Goal: Task Accomplishment & Management: Manage account settings

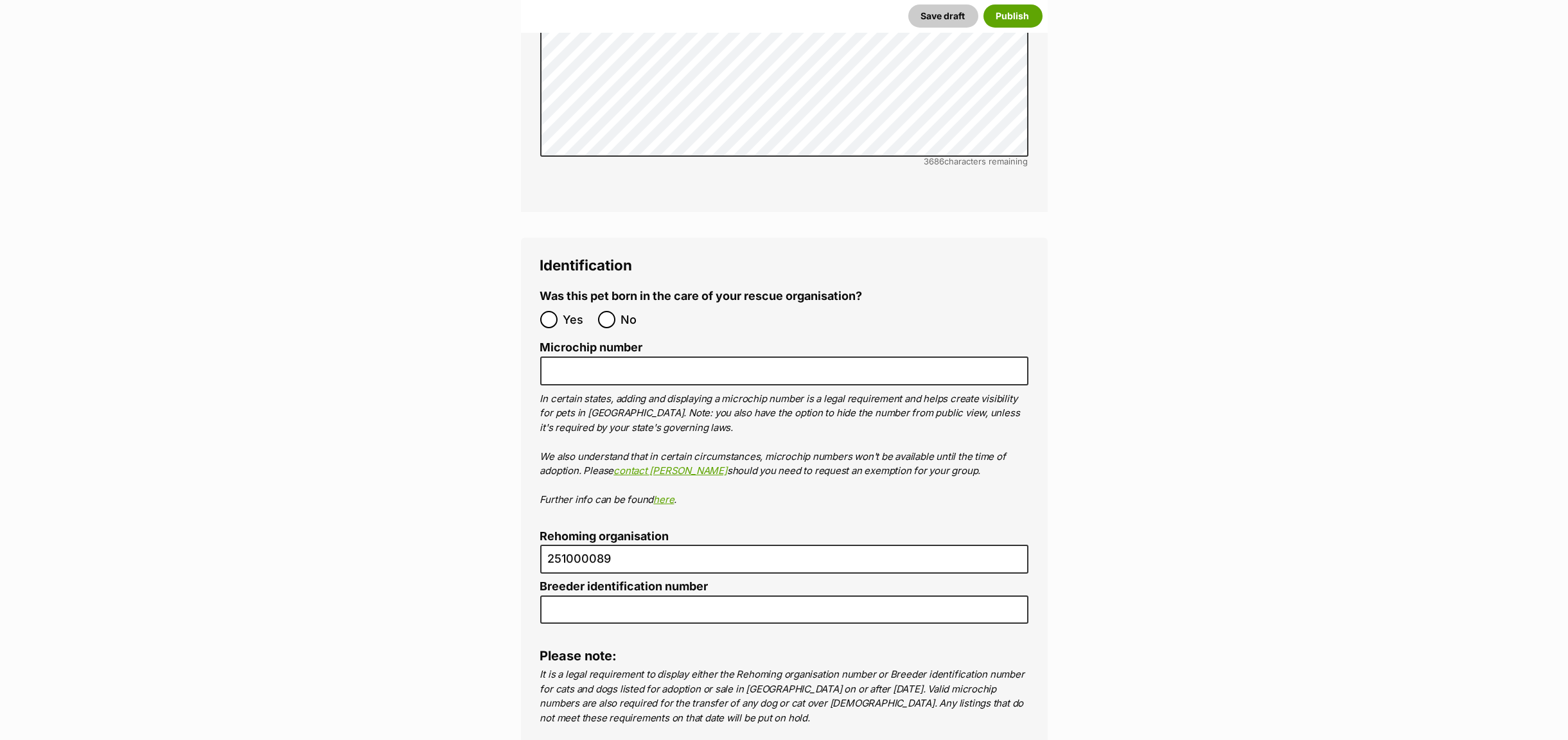
scroll to position [4354, 0]
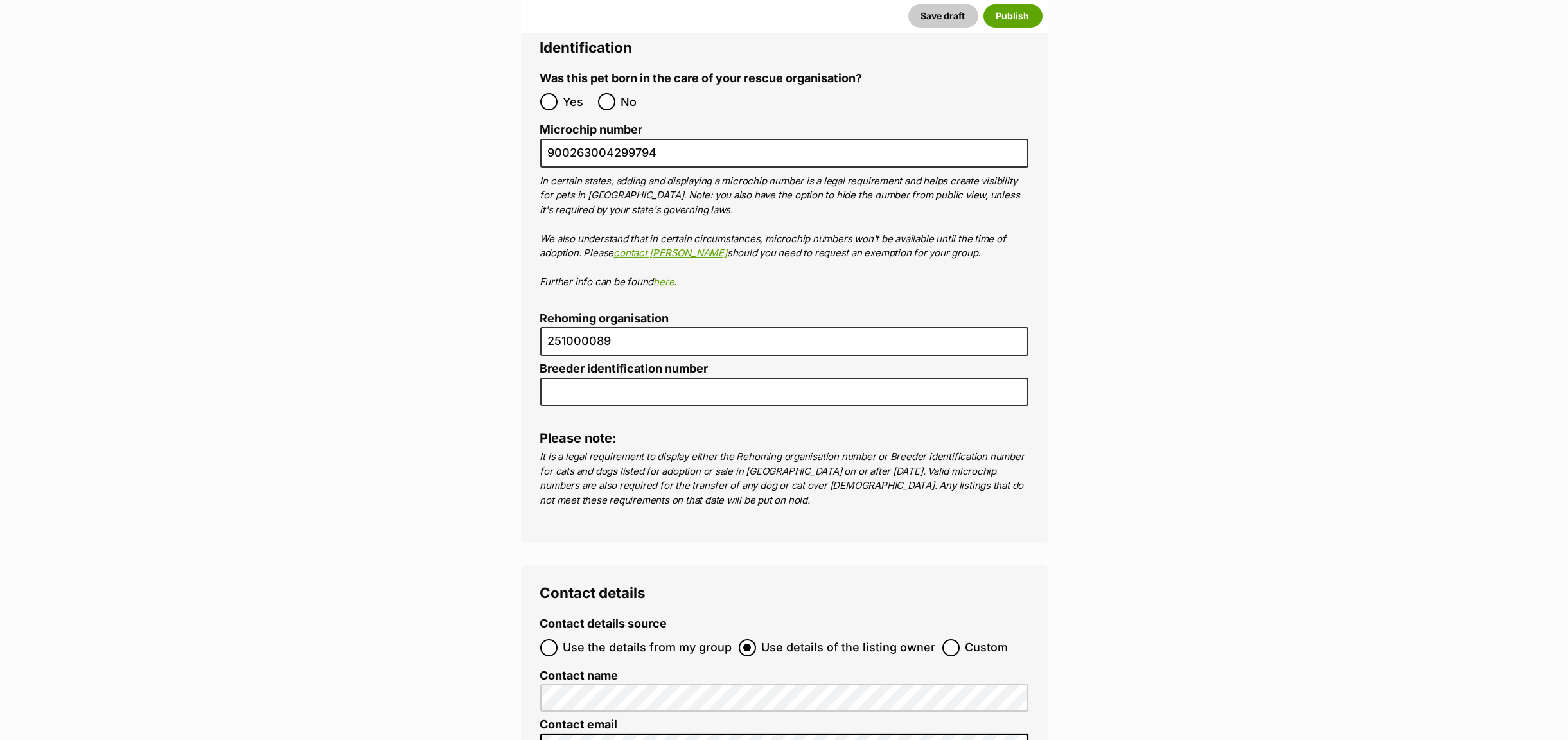
type input "900263004299794"
click at [702, 87] on ol "Yes No" at bounding box center [662, 102] width 244 height 30
drag, startPoint x: 670, startPoint y: 90, endPoint x: 530, endPoint y: 86, distance: 140.1
click at [530, 86] on div "Identification Was this pet born in the care of your rescue organisation? Yes N…" at bounding box center [784, 281] width 526 height 523
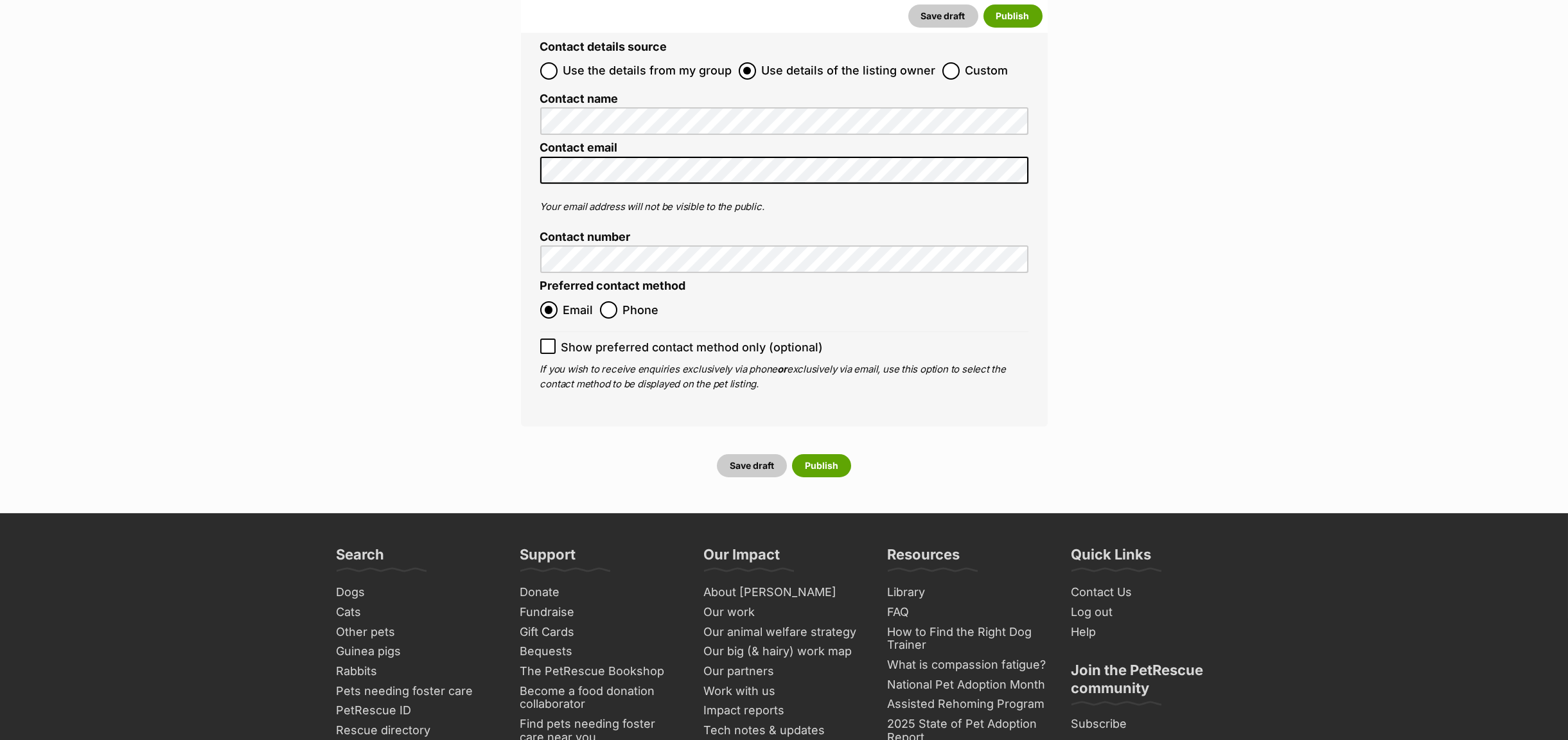
scroll to position [4933, 0]
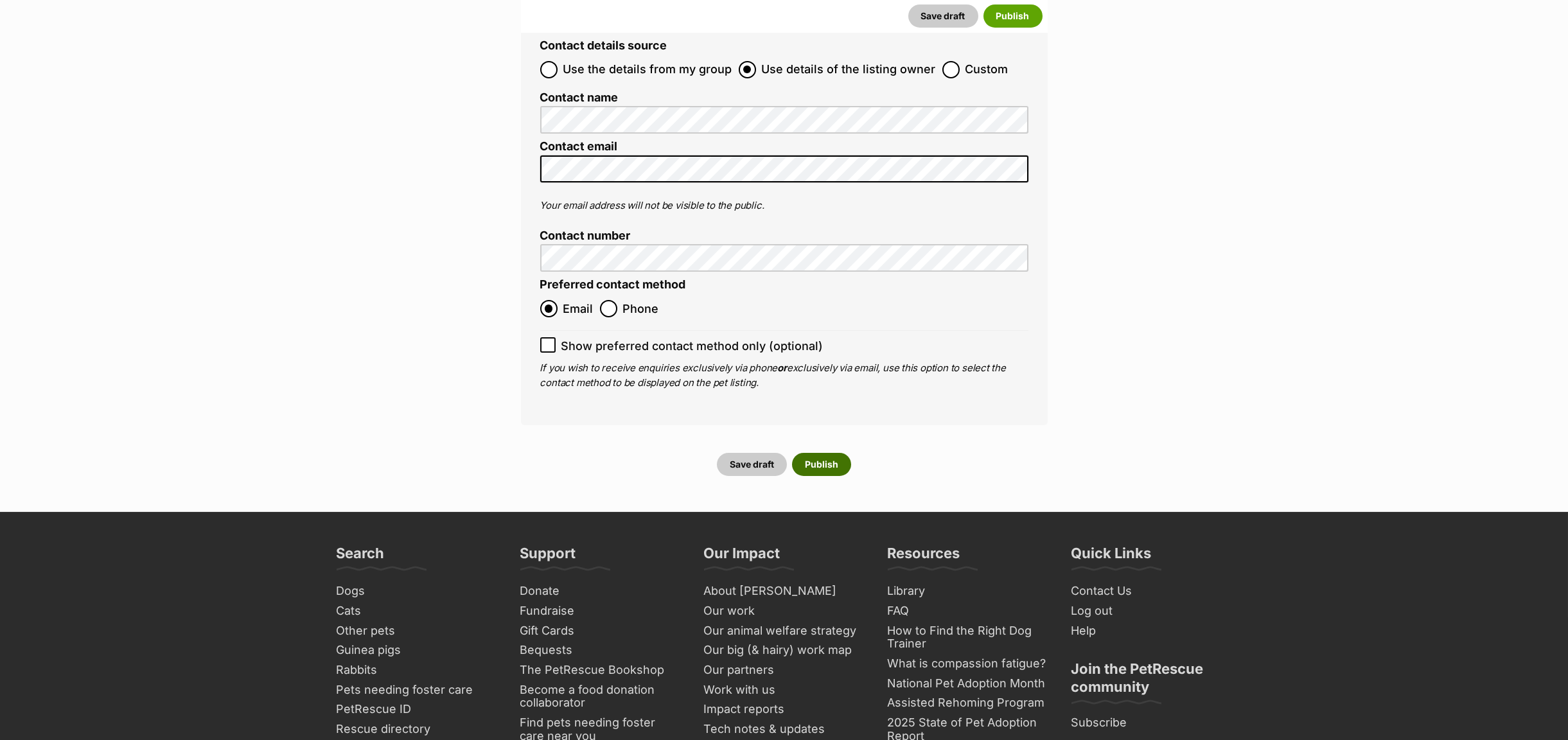
click at [822, 453] on button "Publish" at bounding box center [821, 464] width 59 height 23
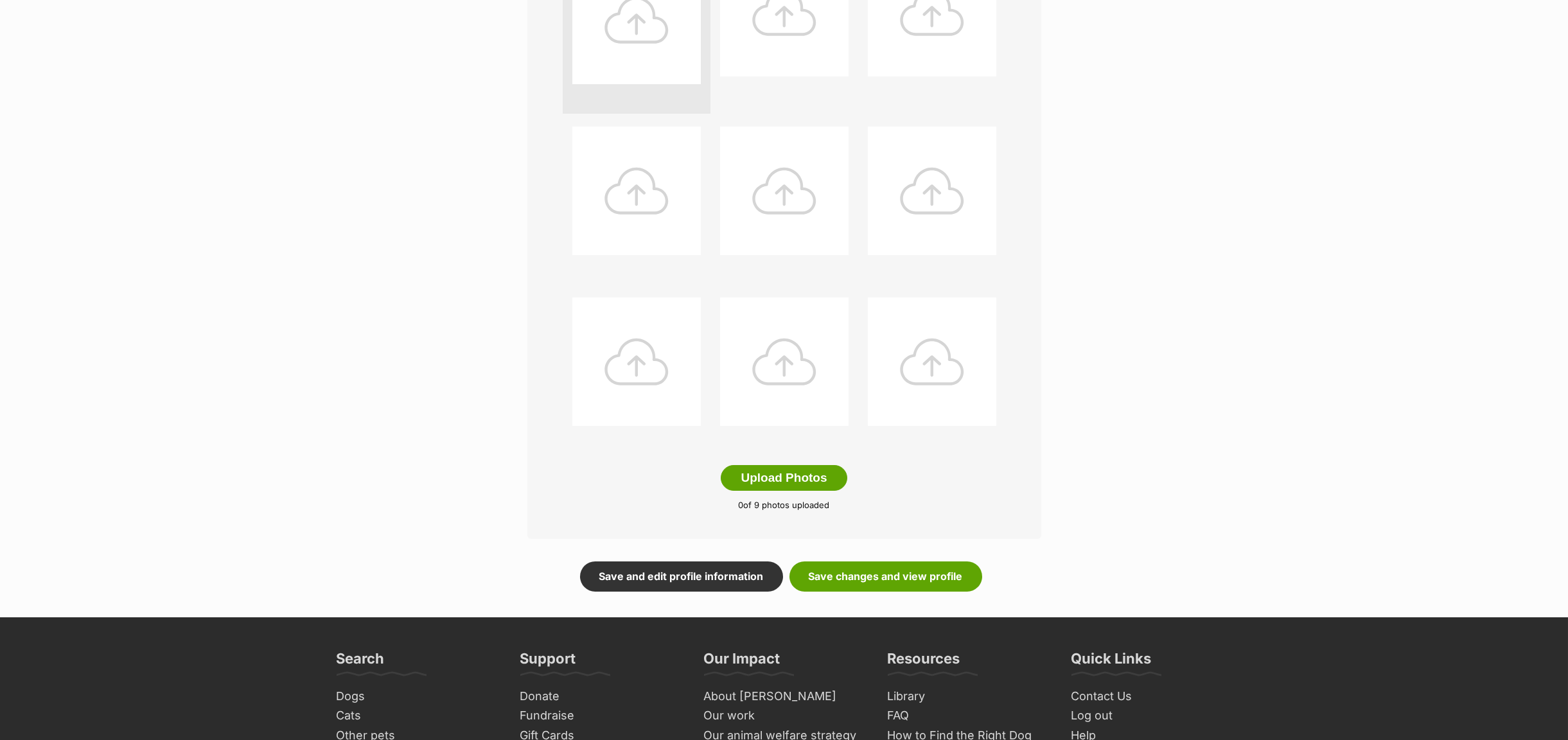
scroll to position [579, 0]
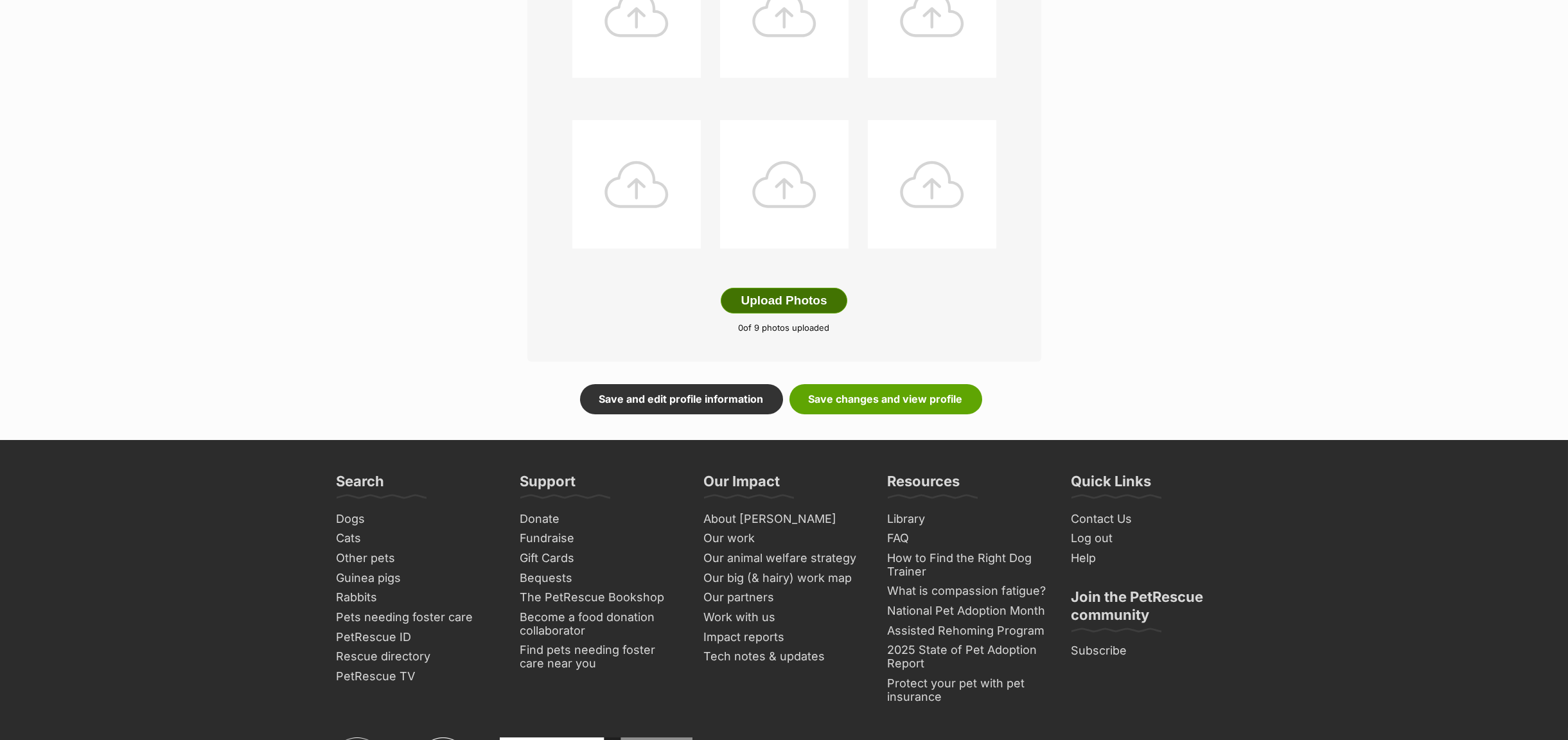
click at [774, 307] on button "Upload Photos" at bounding box center [783, 301] width 126 height 26
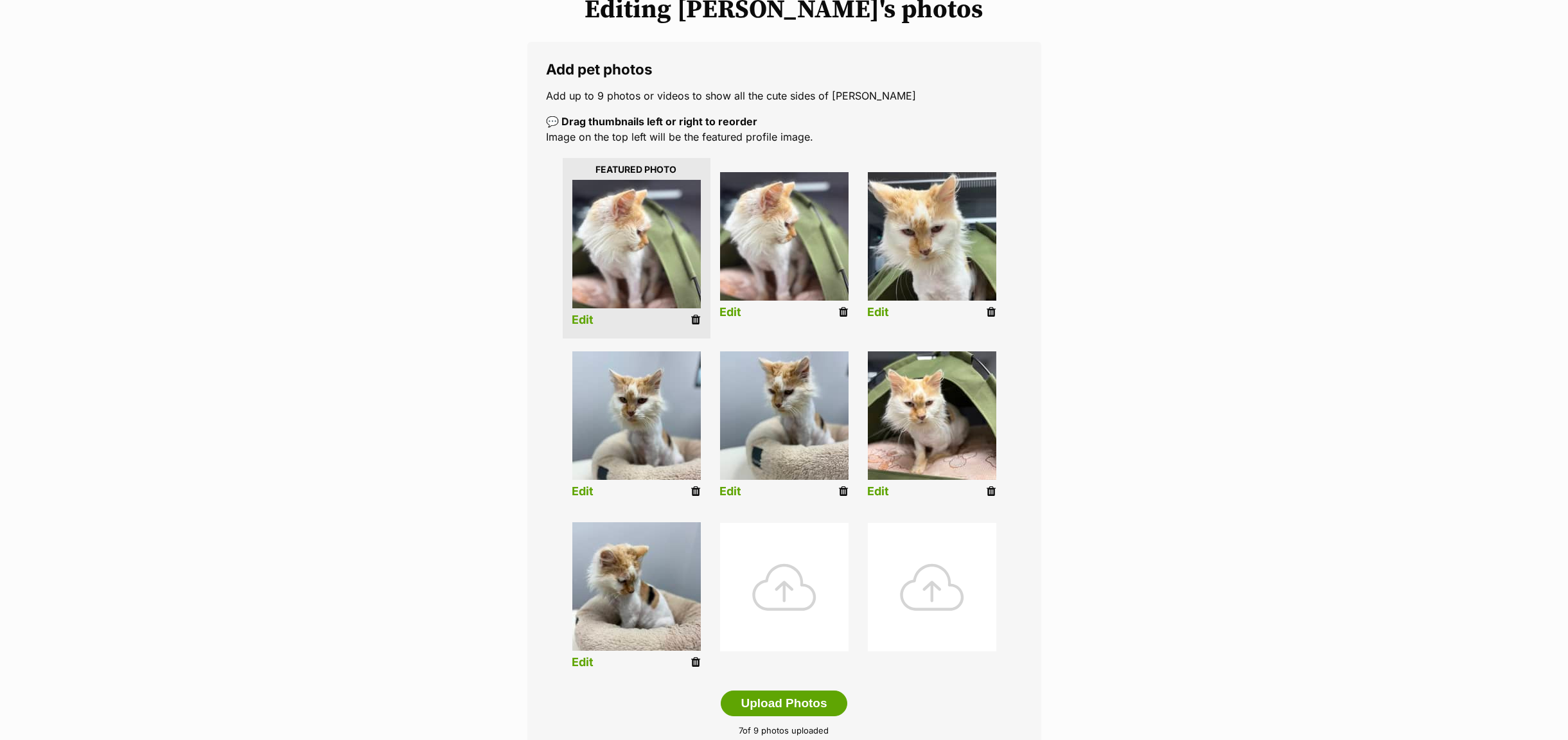
scroll to position [0, 0]
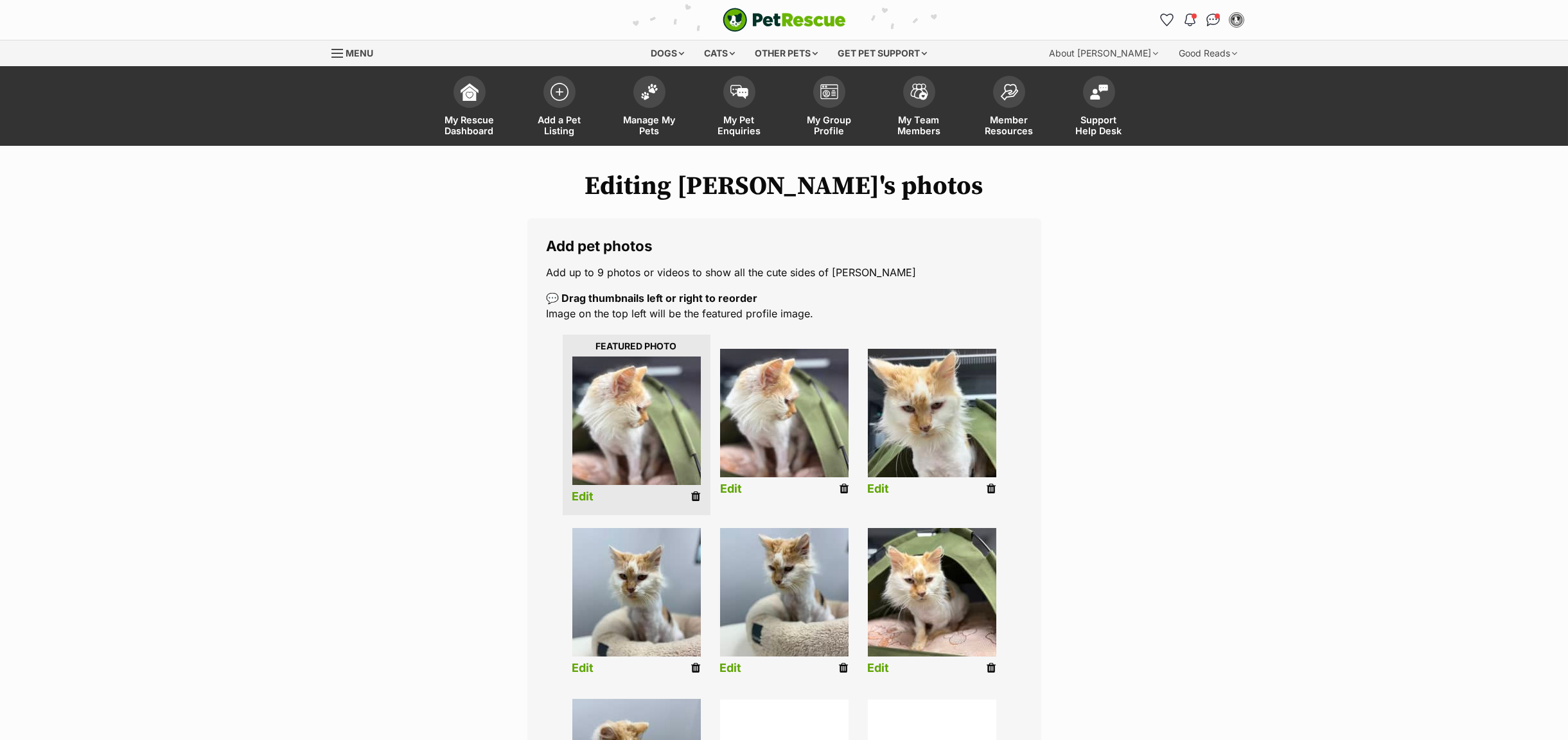
click at [844, 494] on icon at bounding box center [844, 488] width 9 height 11
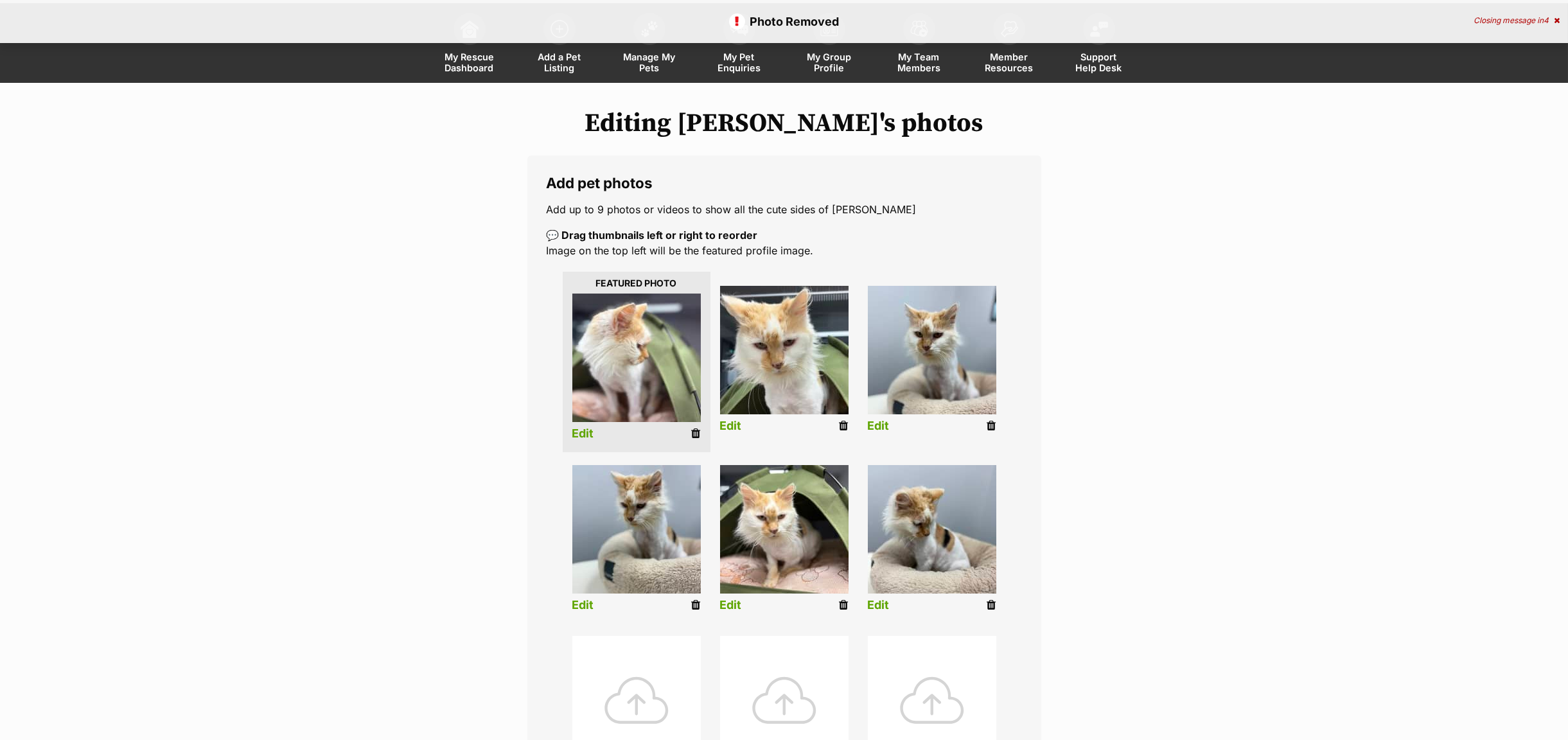
scroll to position [289, 0]
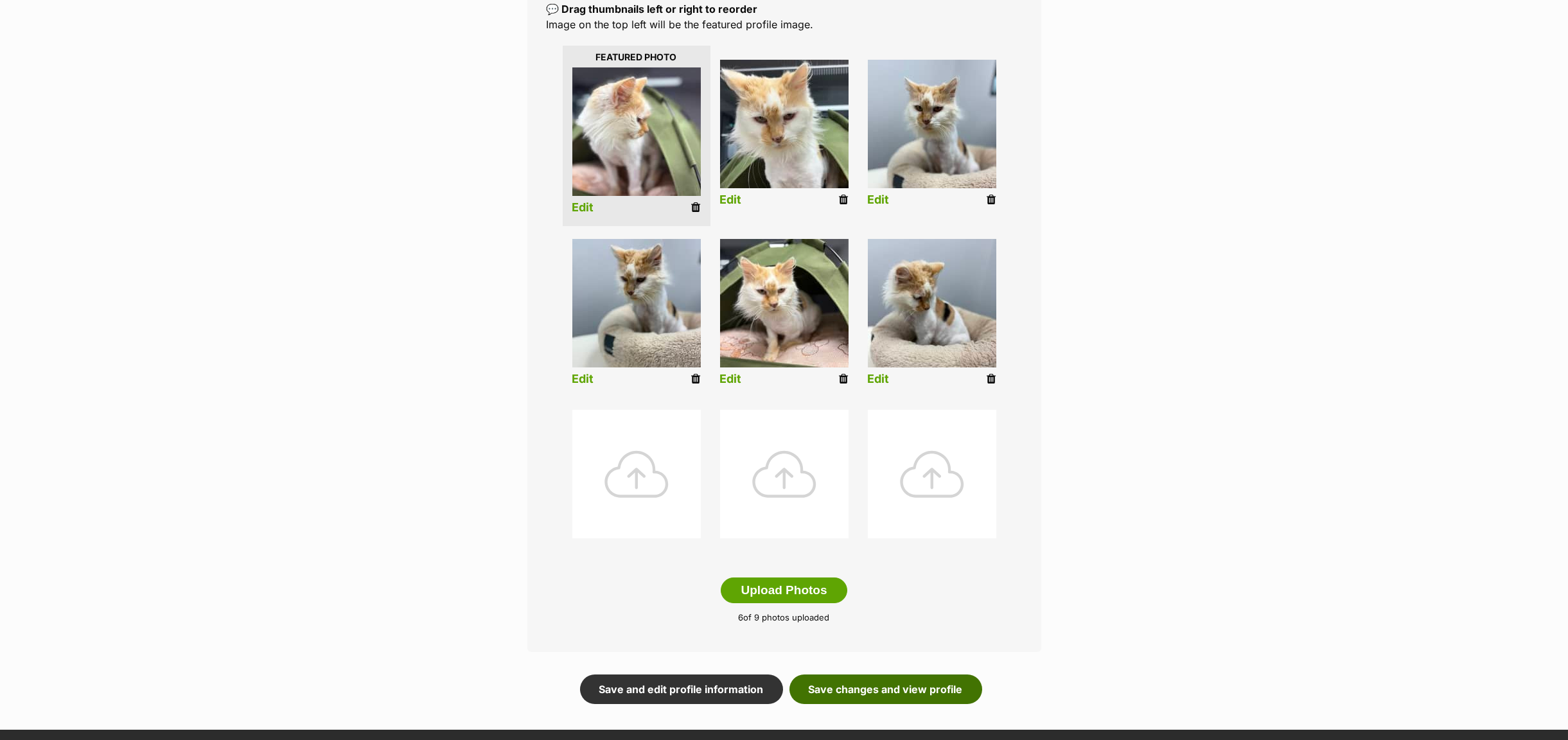
click at [841, 691] on link "Save changes and view profile" at bounding box center [885, 690] width 193 height 29
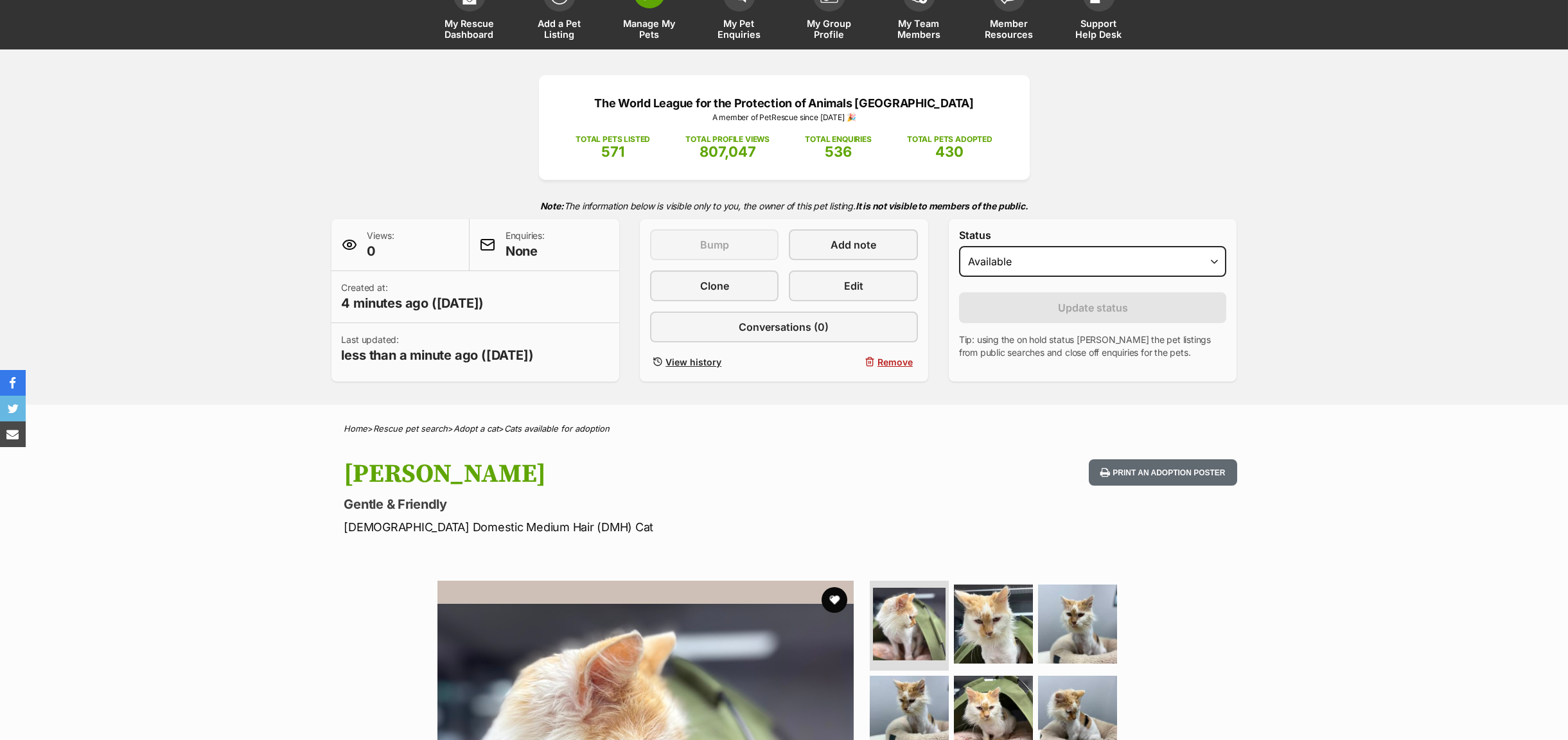
drag, startPoint x: 657, startPoint y: 35, endPoint x: 656, endPoint y: 41, distance: 6.1
click at [658, 37] on span "Manage My Pets" at bounding box center [650, 29] width 58 height 22
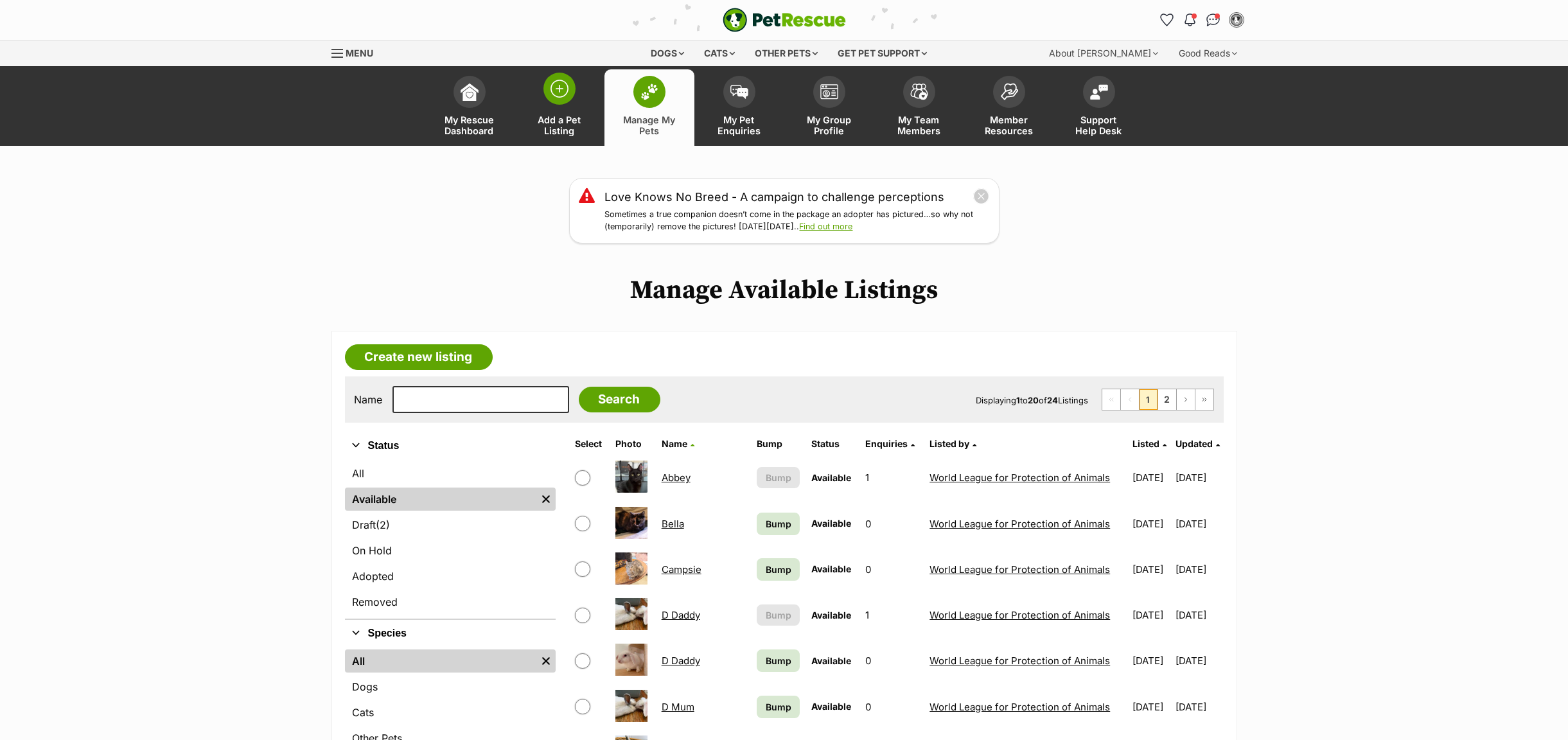
click at [576, 125] on span "Add a Pet Listing" at bounding box center [559, 125] width 58 height 22
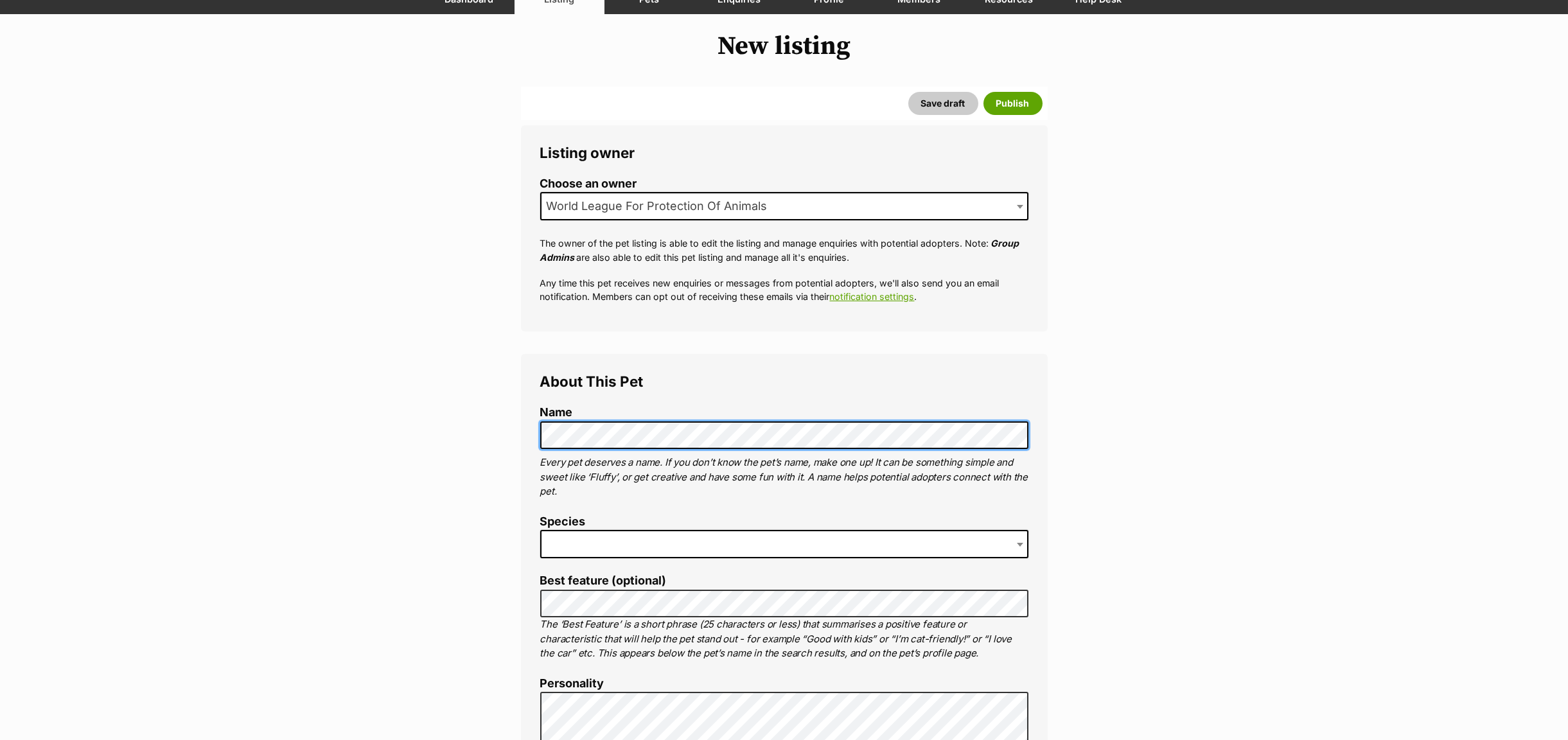
scroll to position [289, 0]
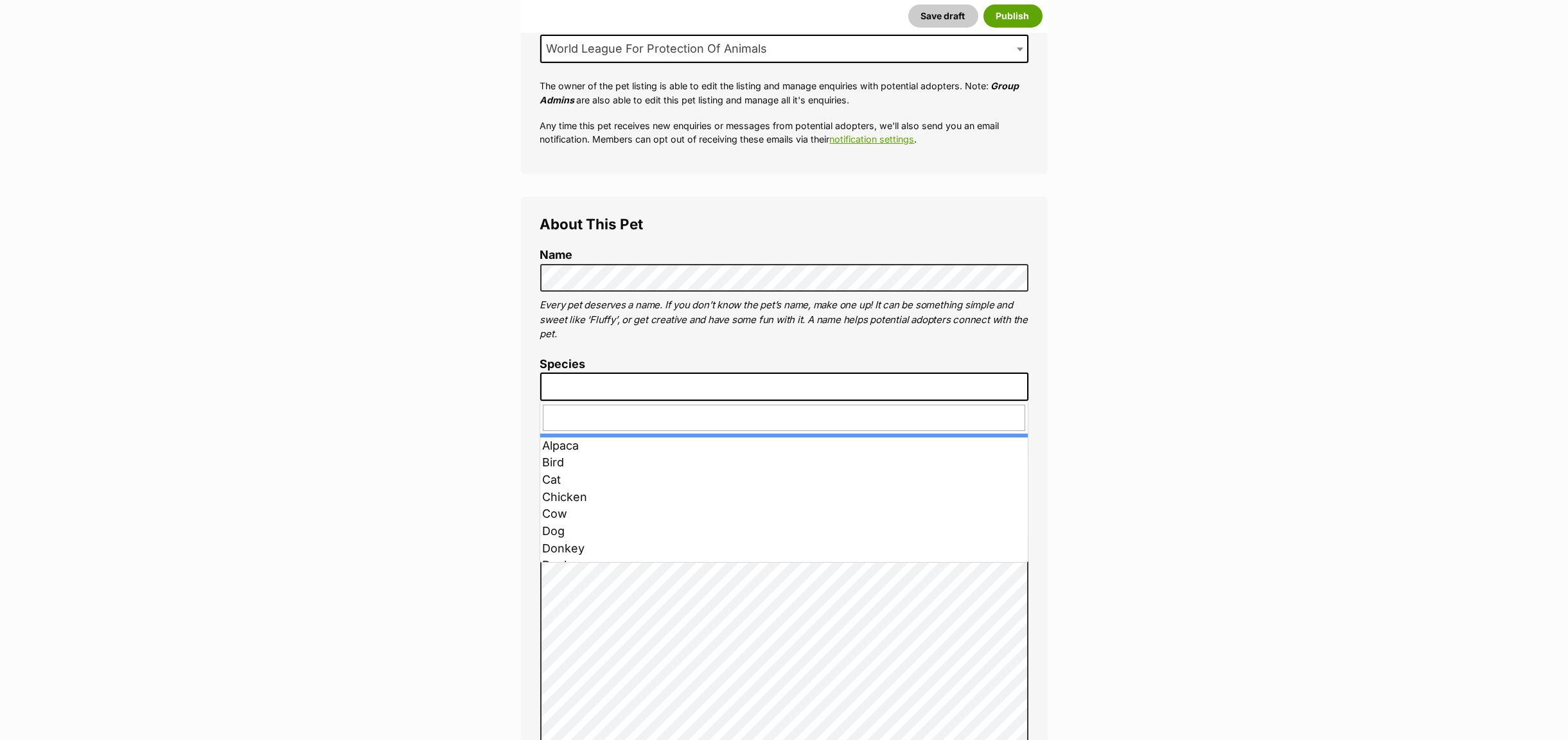
click at [582, 400] on span at bounding box center [784, 387] width 488 height 29
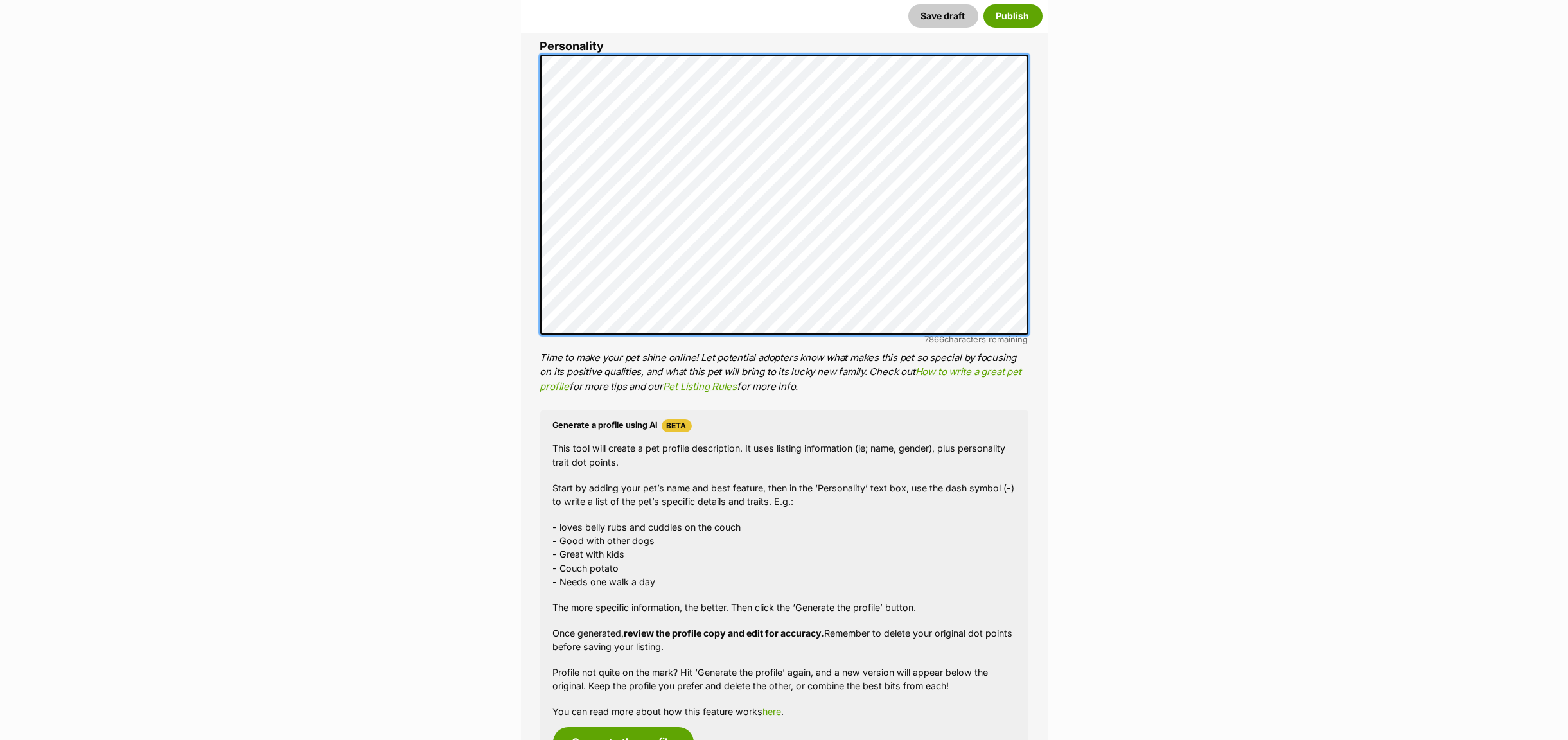
scroll to position [964, 0]
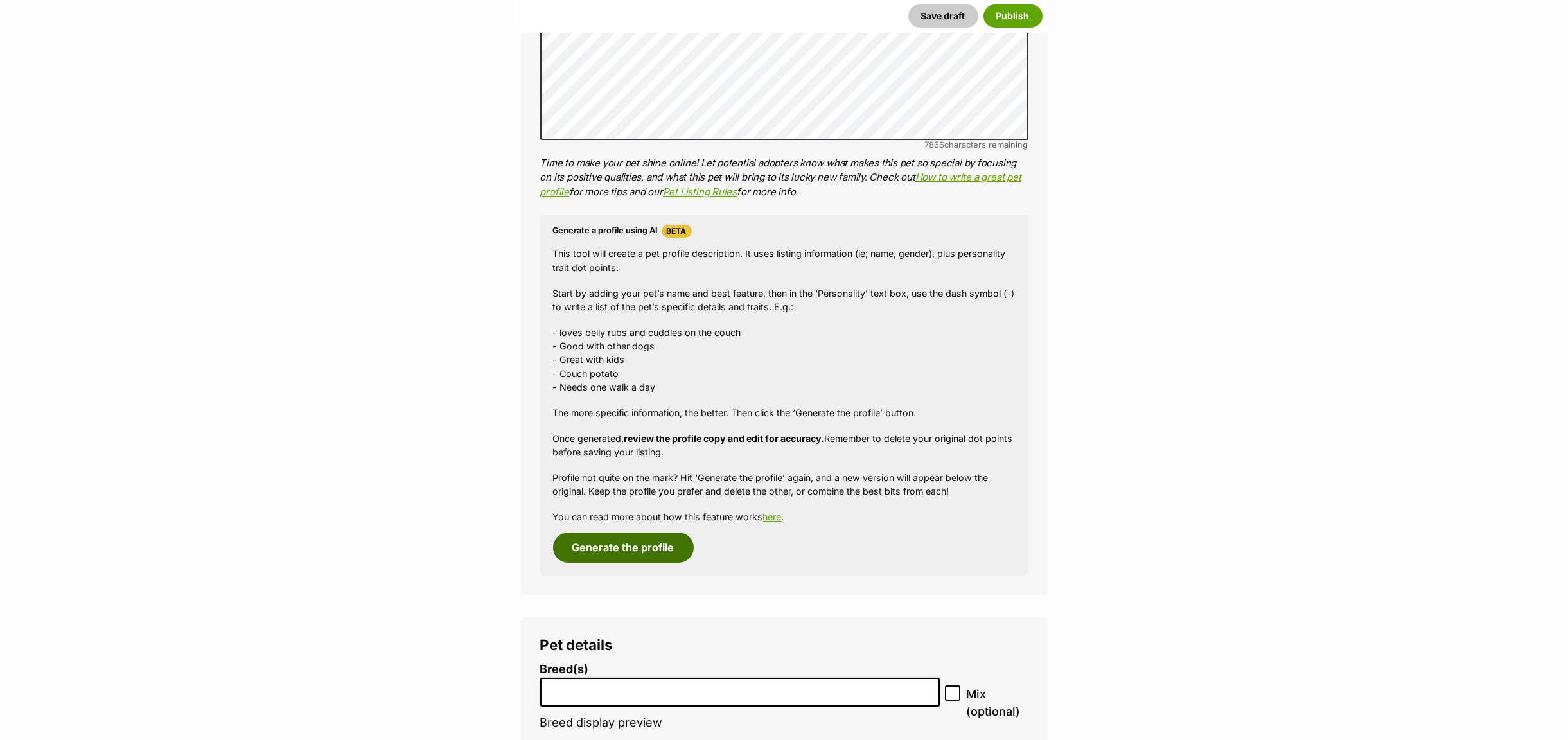
click at [608, 546] on button "Generate the profile" at bounding box center [624, 547] width 140 height 29
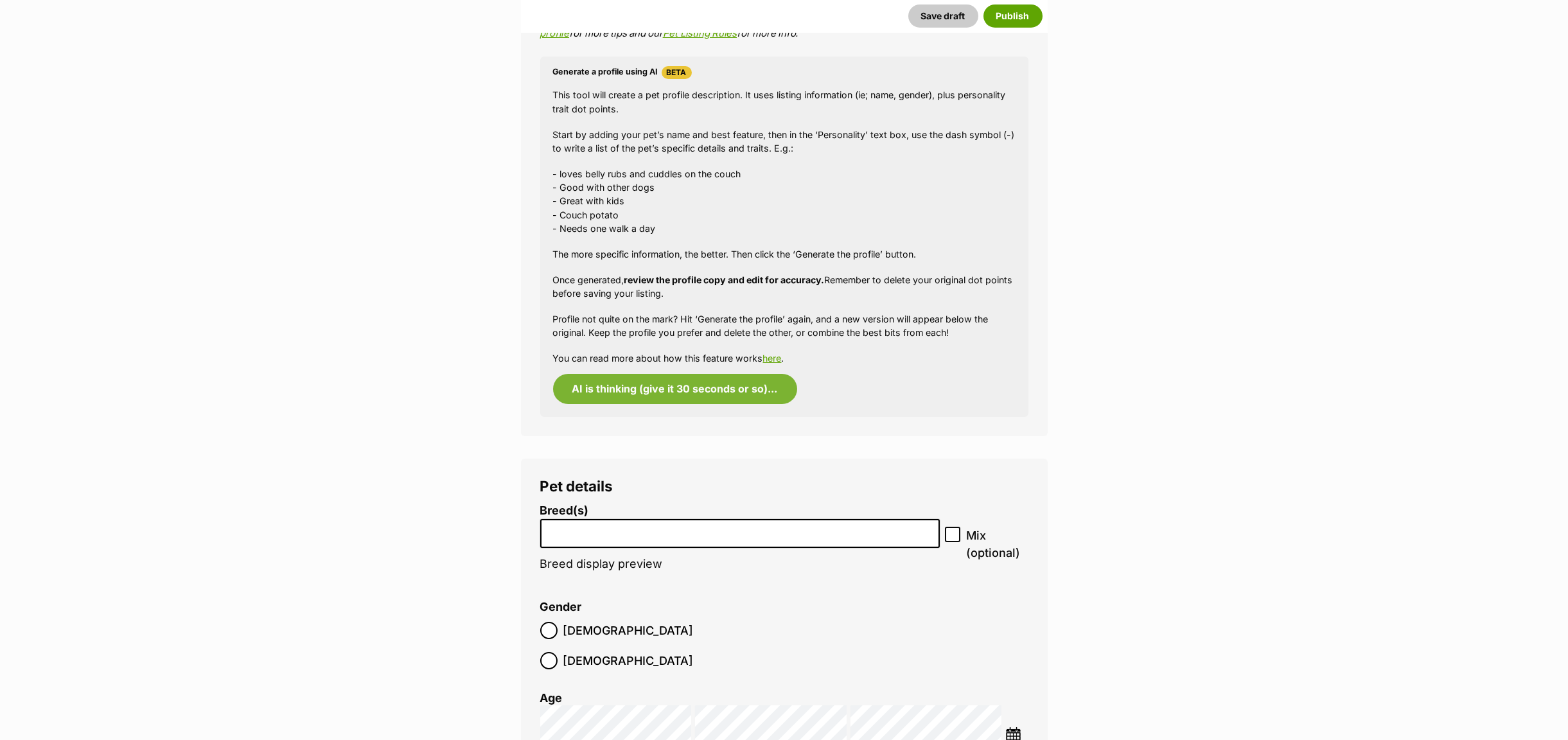
scroll to position [1350, 0]
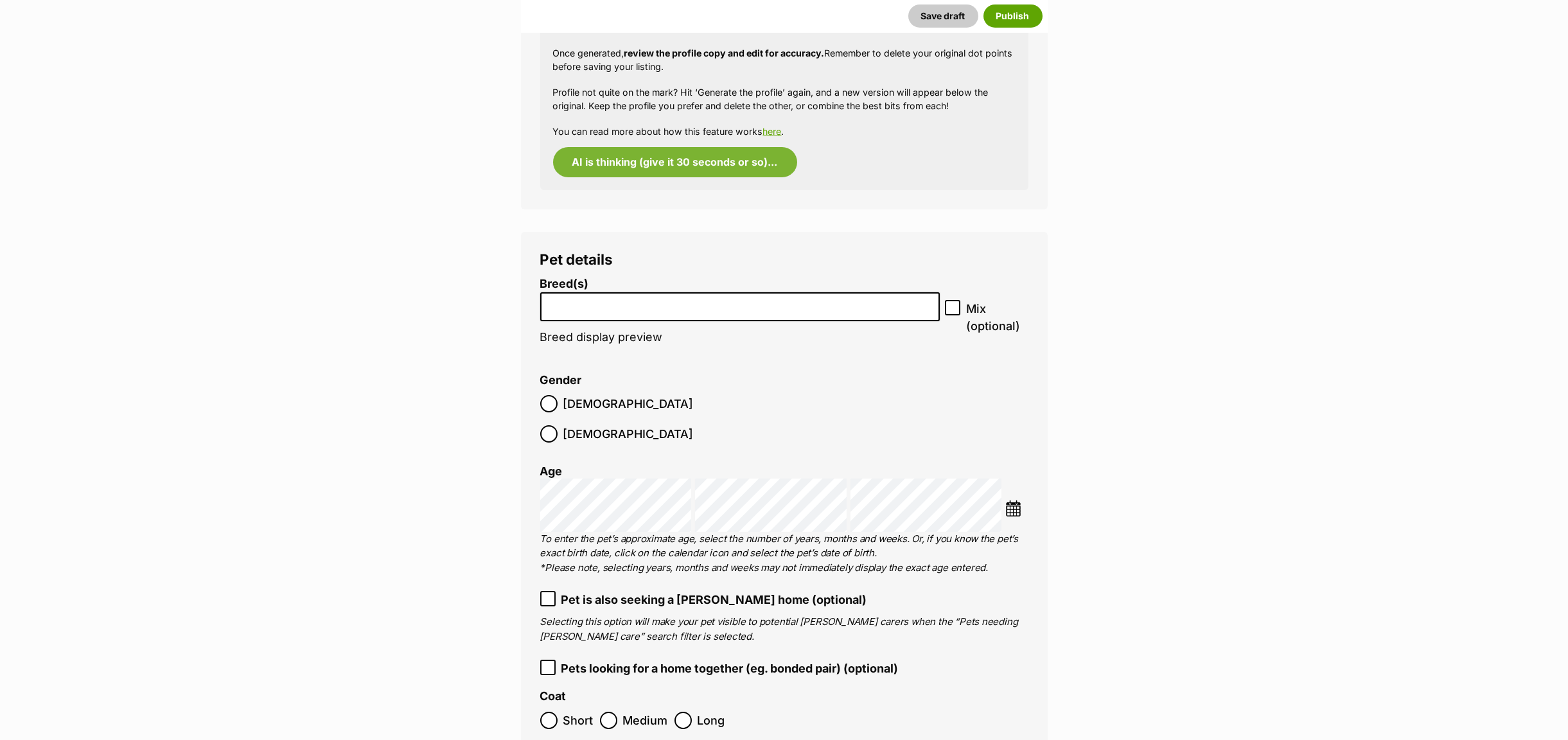
click at [598, 313] on li at bounding box center [740, 307] width 390 height 26
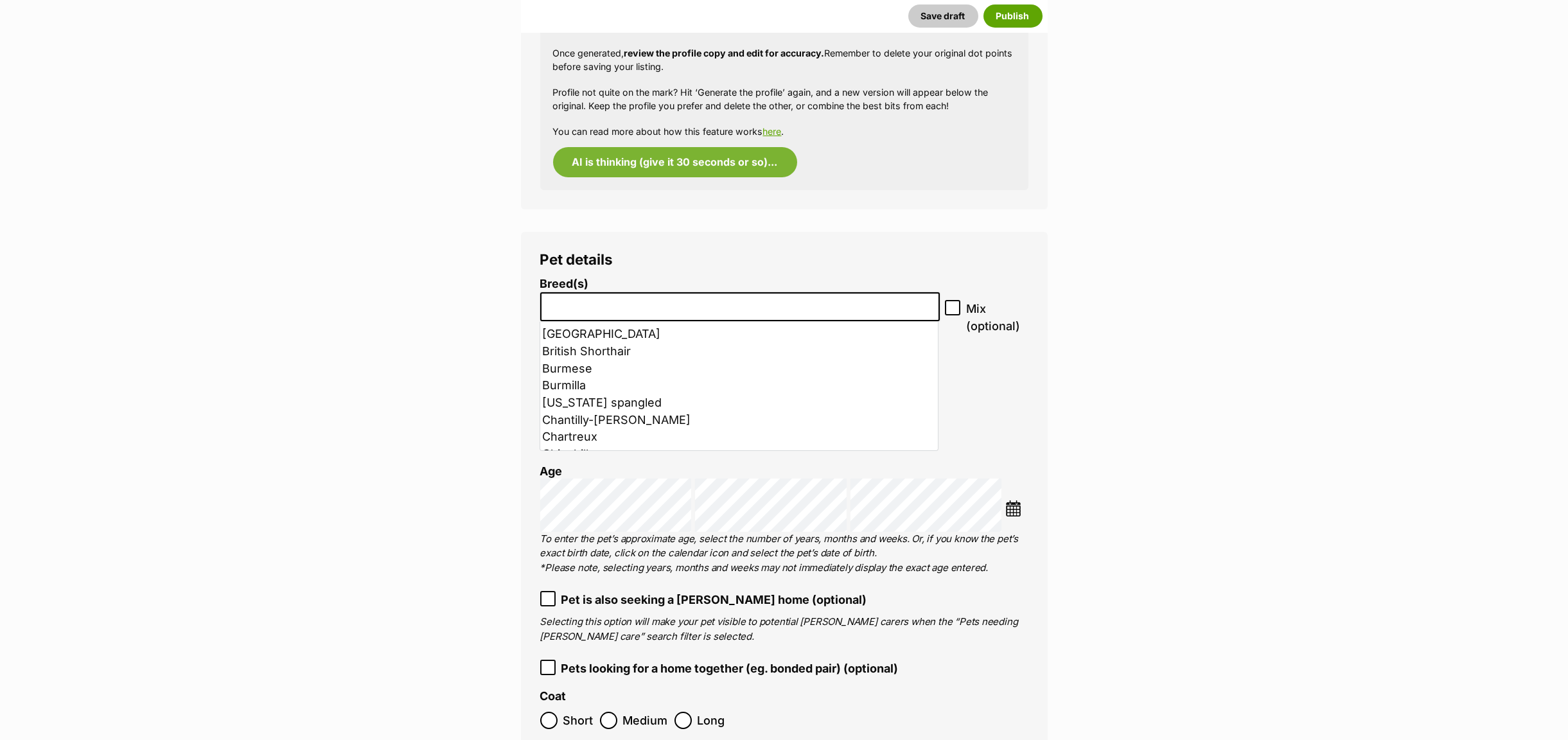
scroll to position [289, 0]
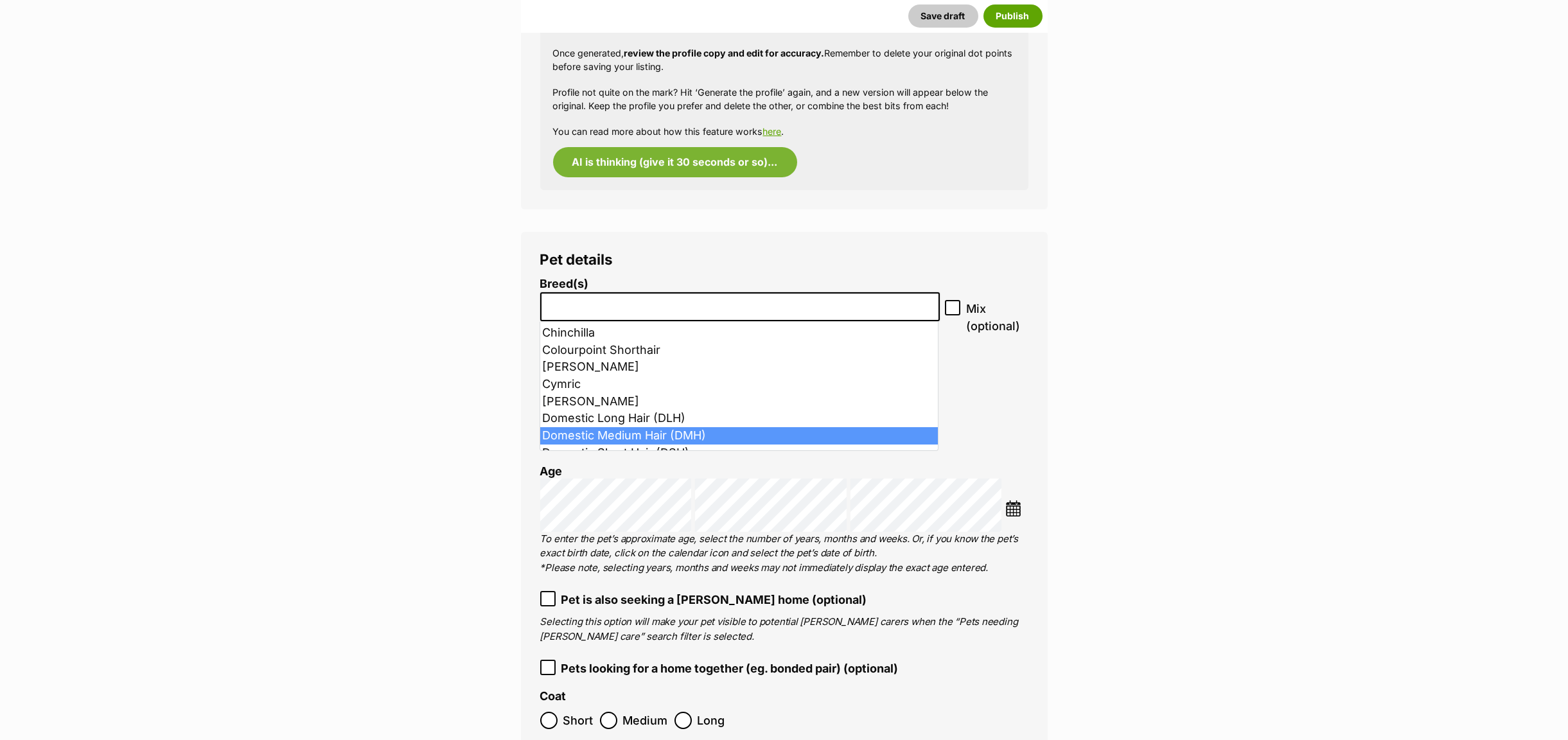
select select "252101"
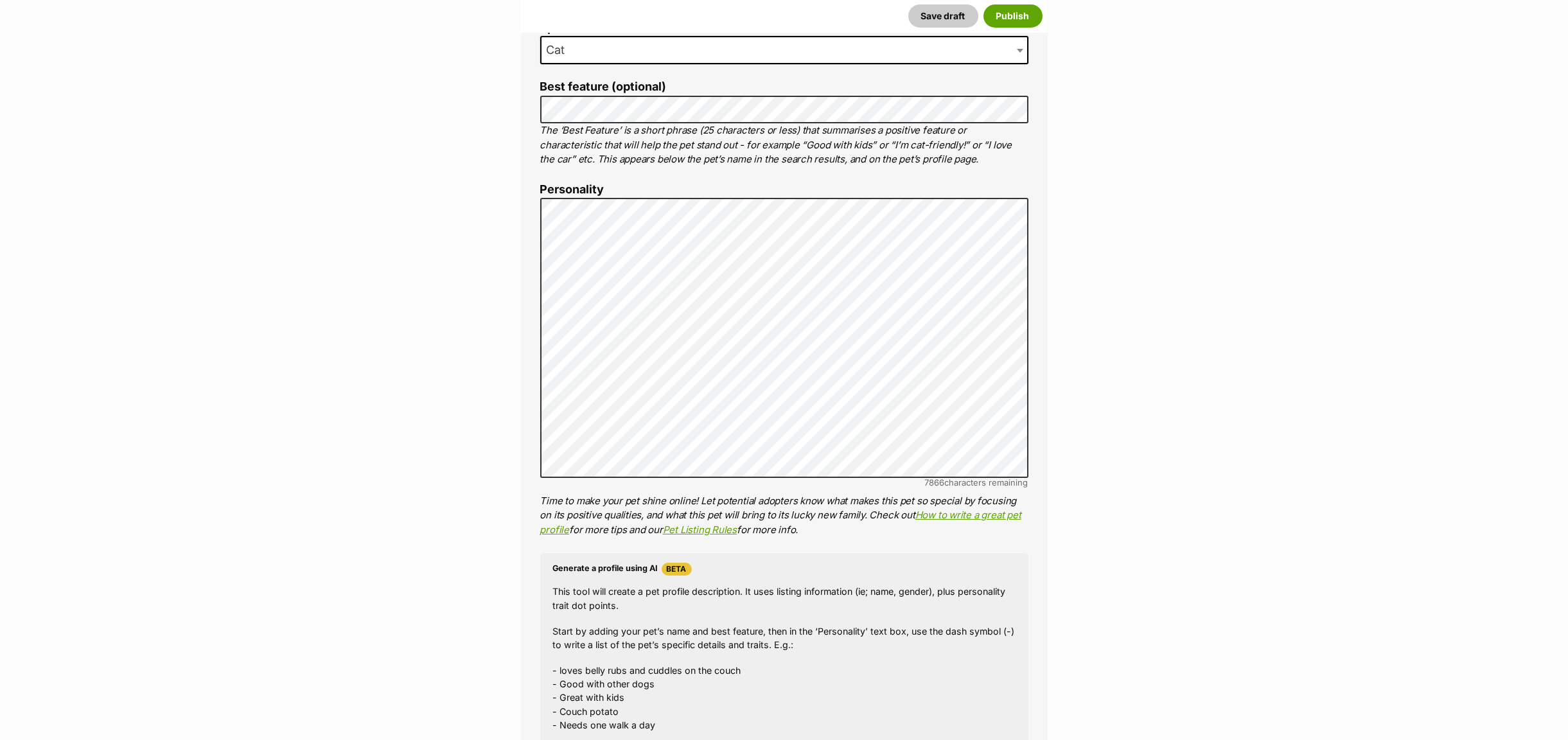
scroll to position [595, 0]
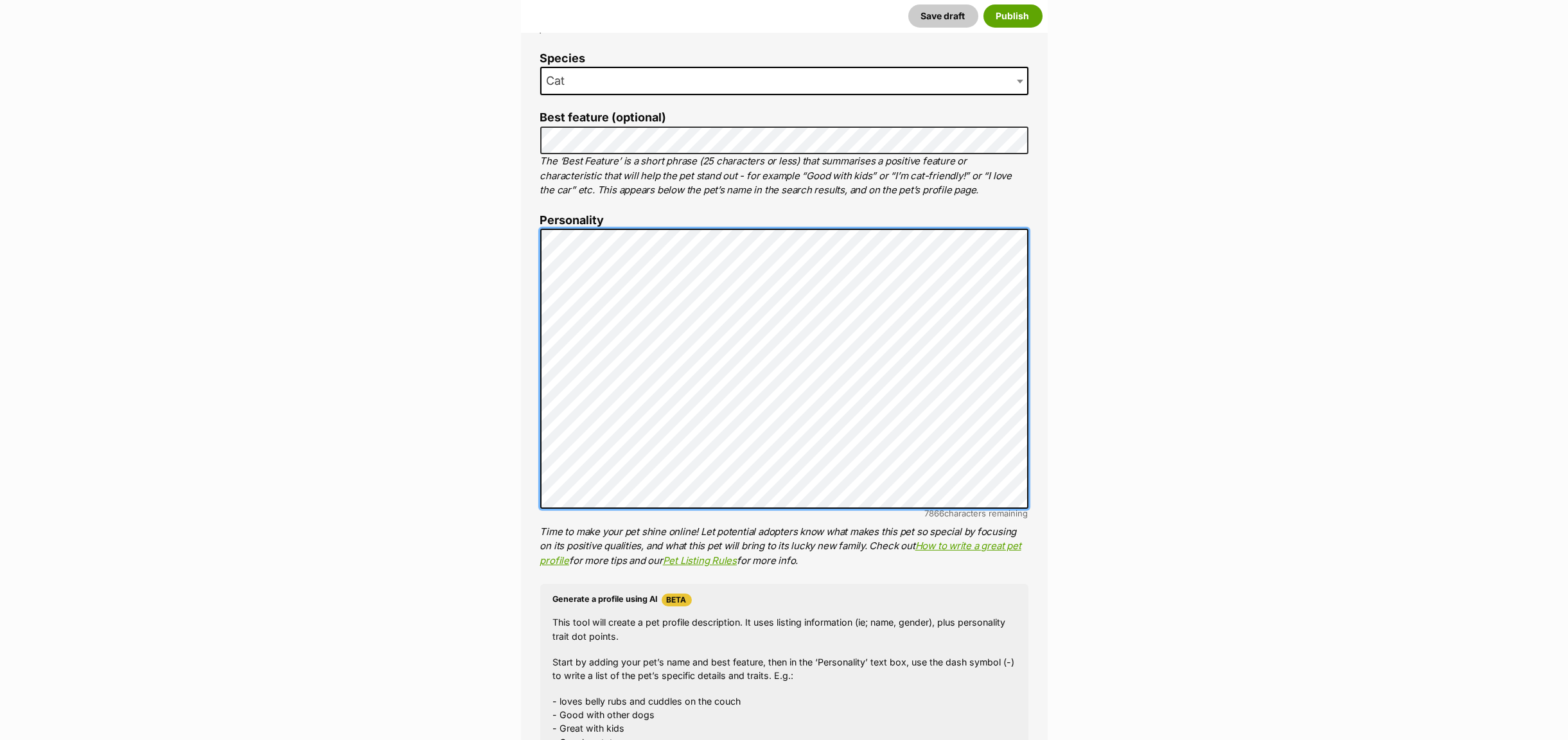
click at [521, 240] on div "About This Pet Name Henlo there, it looks like you might be using the pet name …" at bounding box center [784, 427] width 526 height 1072
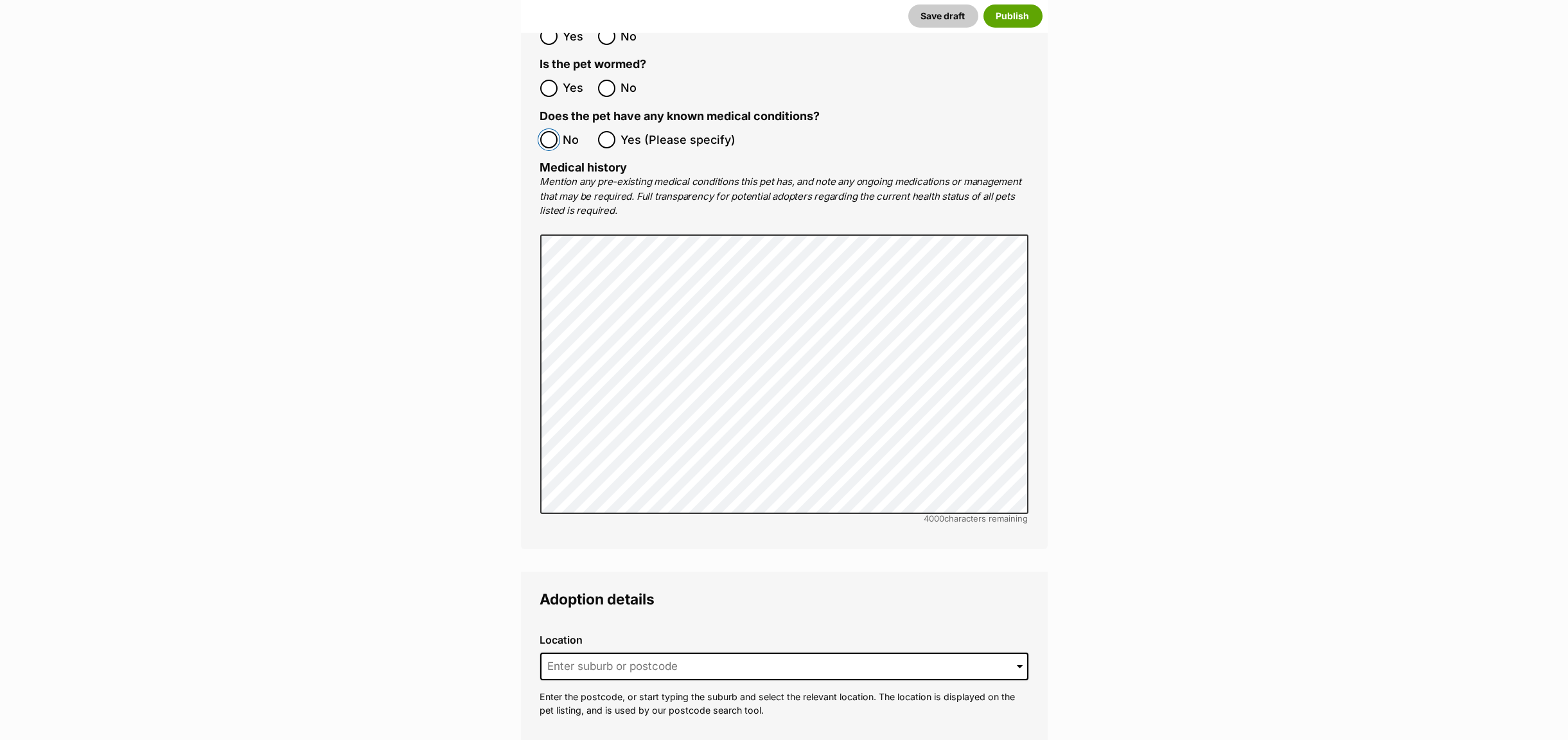
scroll to position [2715, 0]
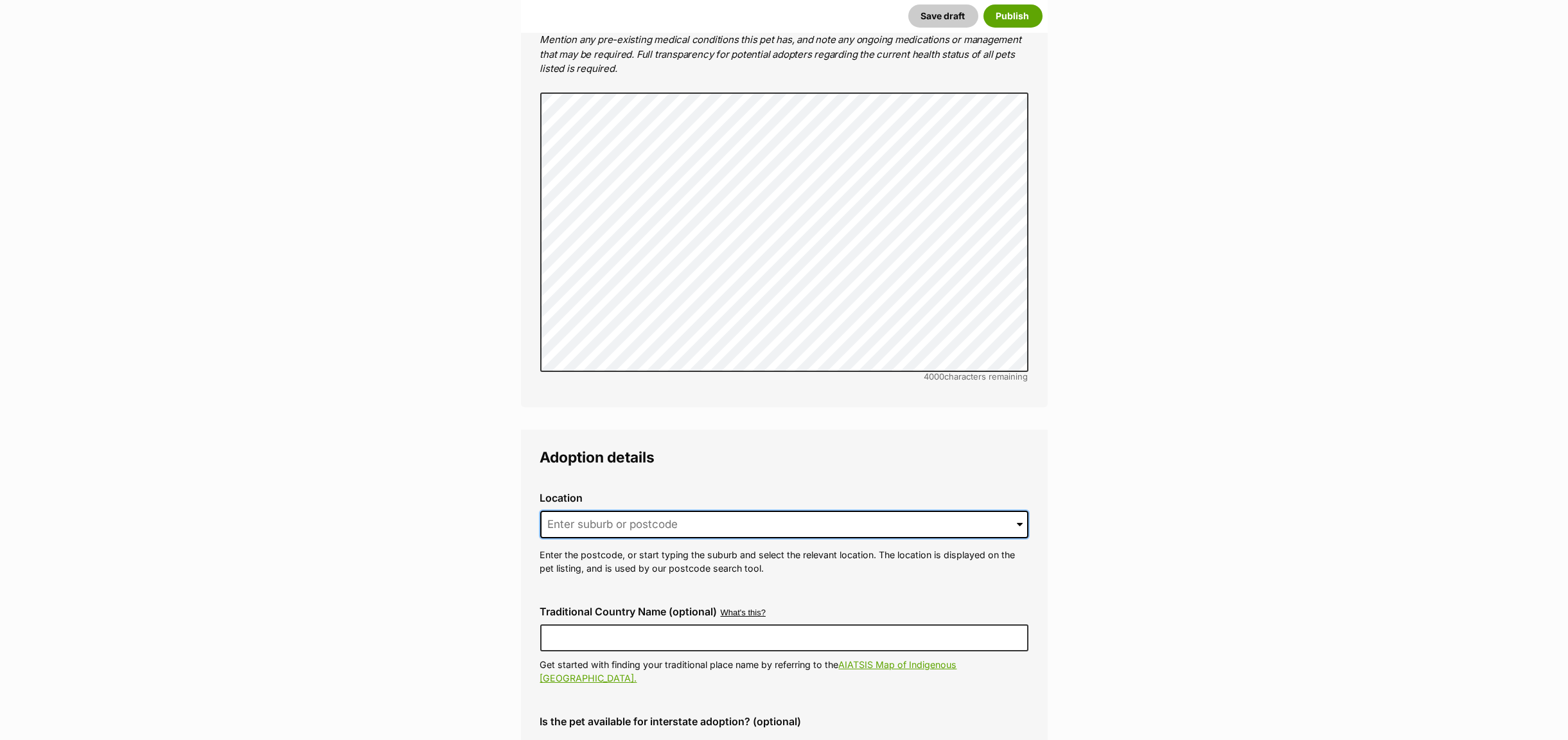
click at [566, 511] on input at bounding box center [784, 525] width 488 height 29
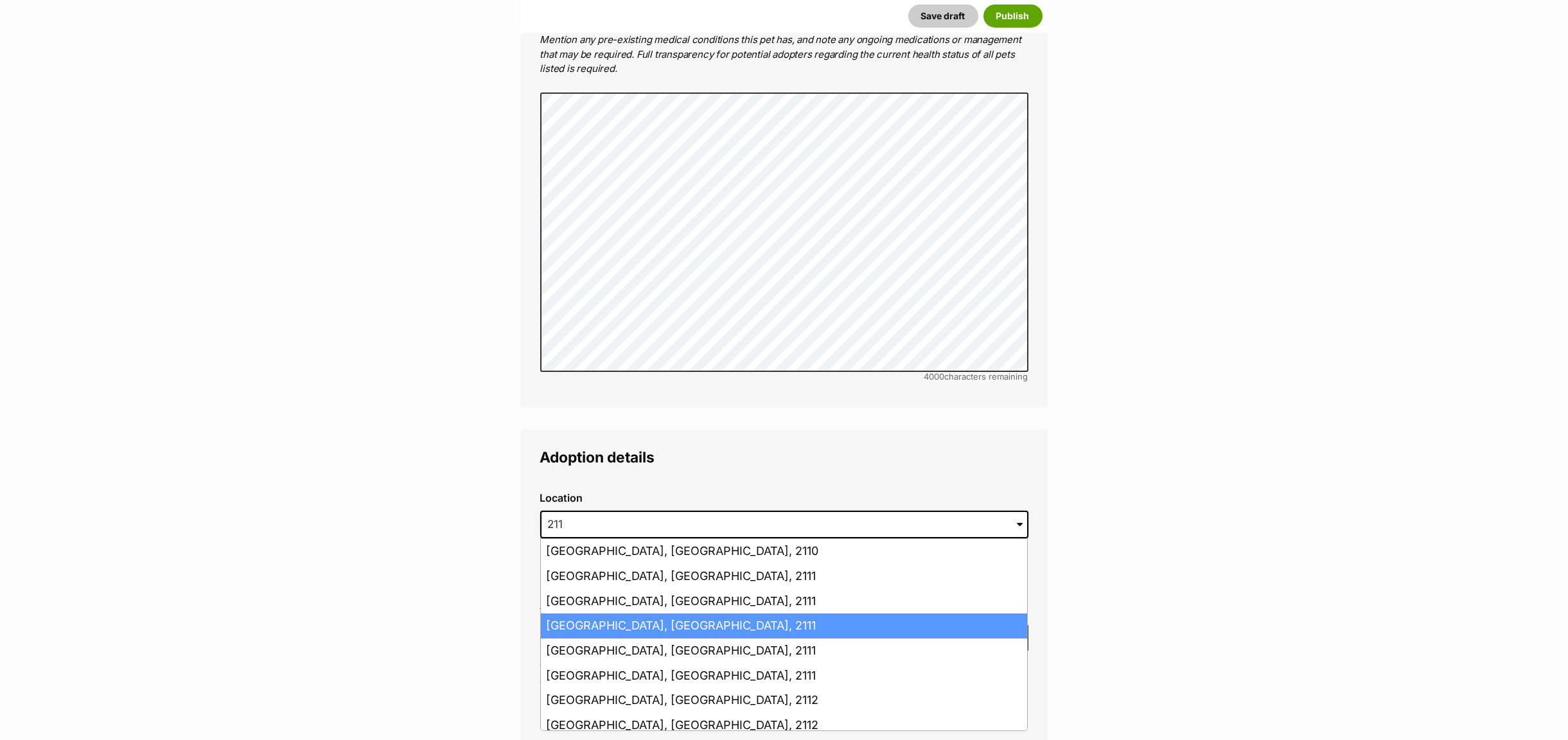
click at [569, 613] on li "Gladesville, New South Wales, 2111" at bounding box center [784, 625] width 487 height 25
type input "Gladesville, New South Wales, 2111"
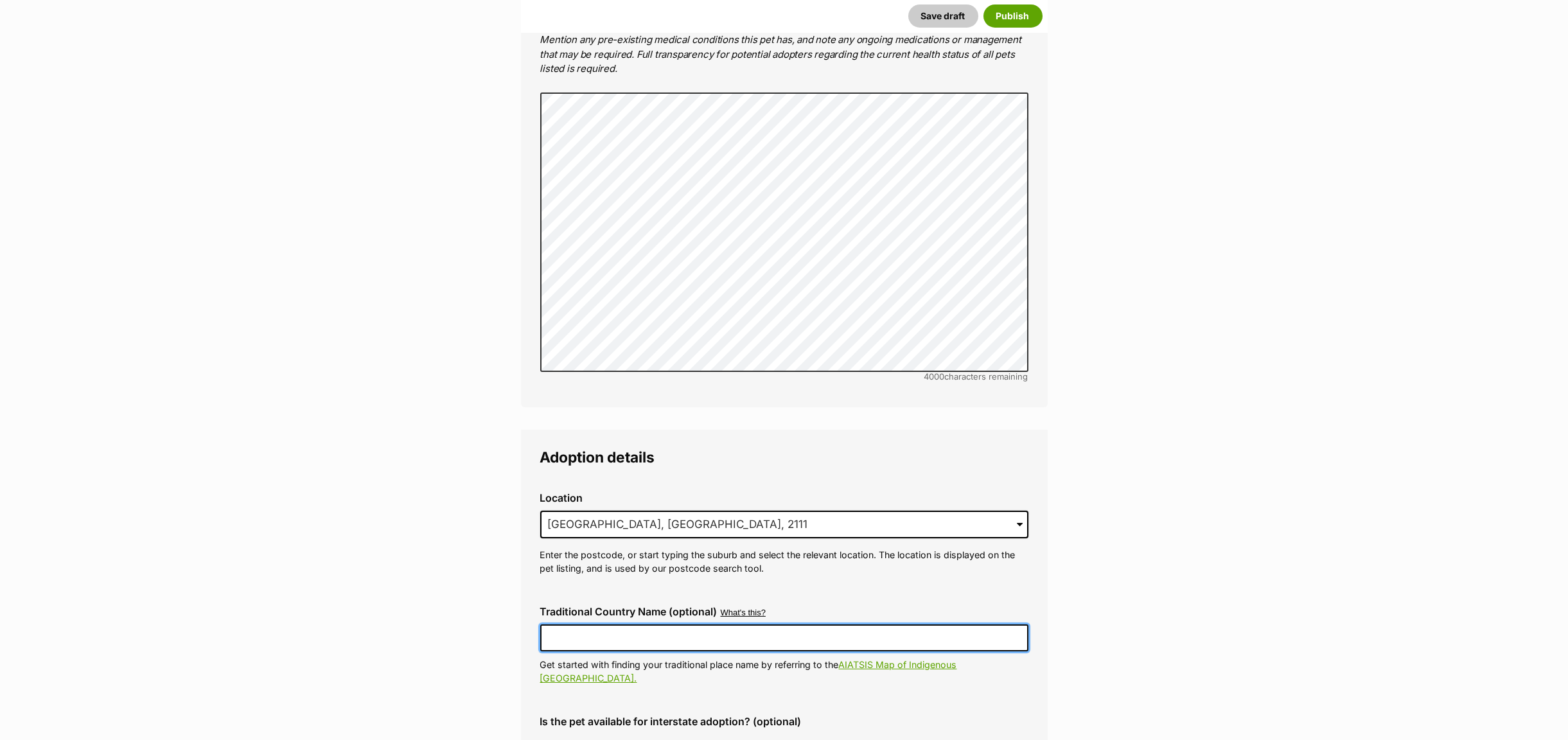
click at [567, 625] on input "Traditional Country Name (optional)" at bounding box center [784, 638] width 488 height 27
type input "Wallumettagal"
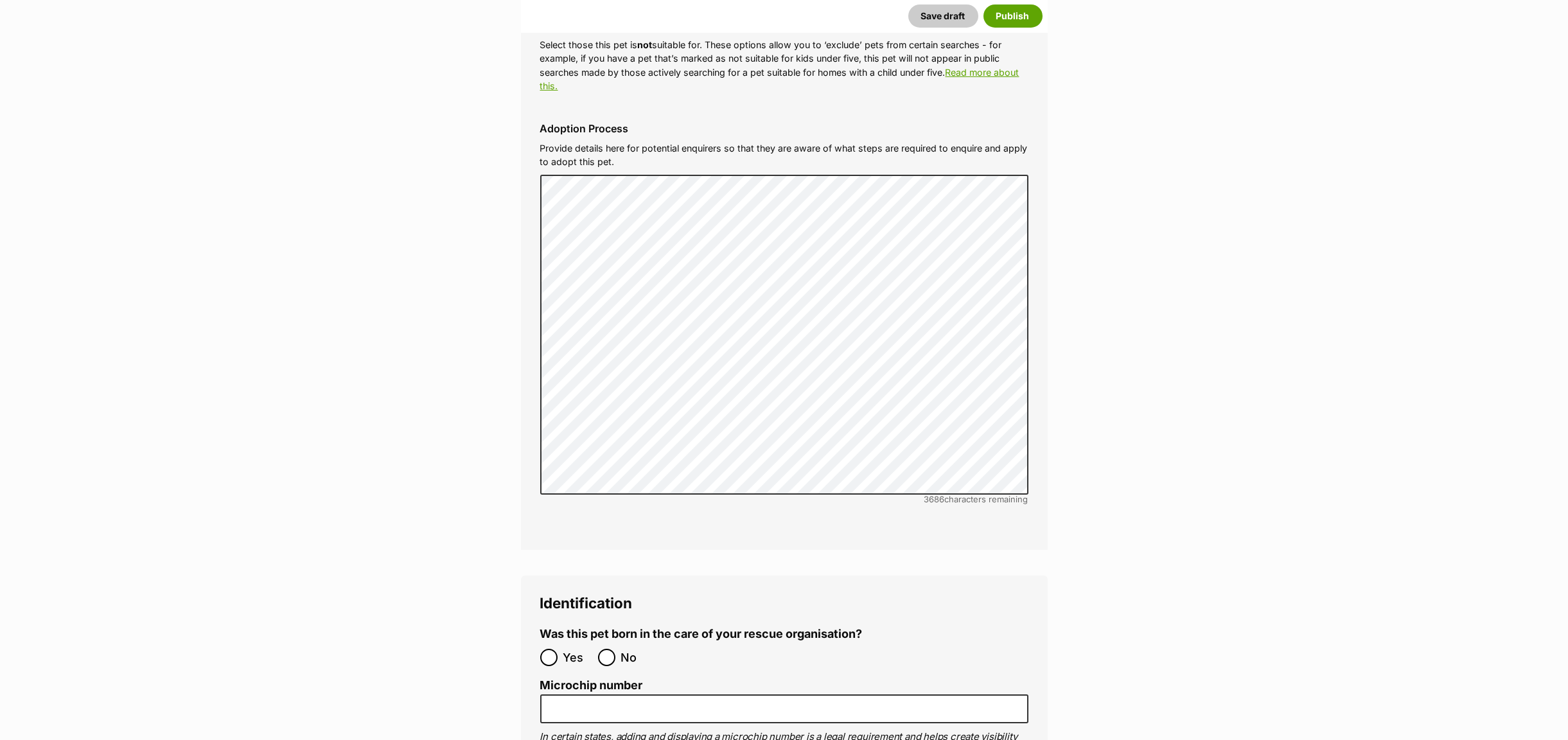
scroll to position [3969, 0]
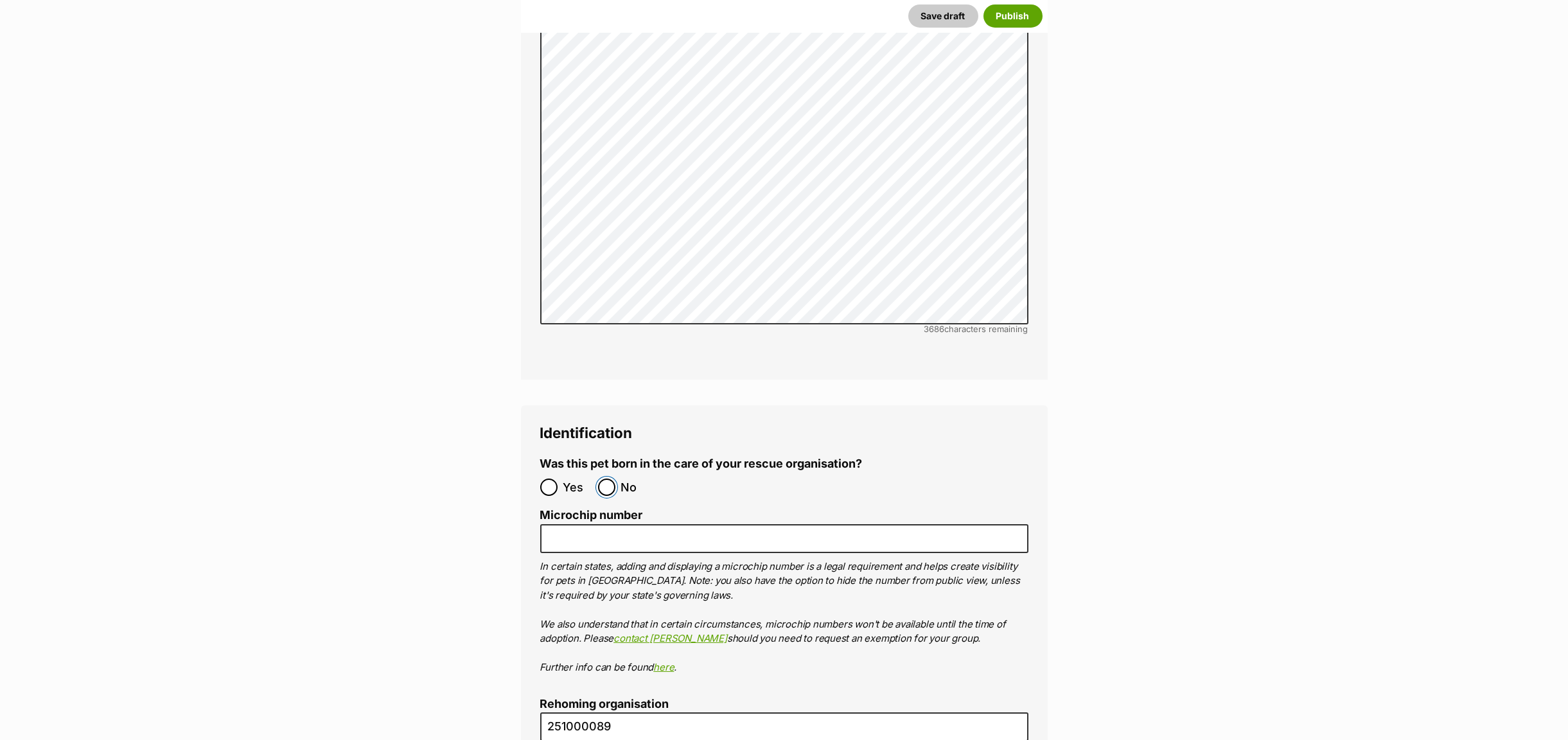
click at [606, 479] on input "No" at bounding box center [607, 488] width 17 height 17
radio input "true"
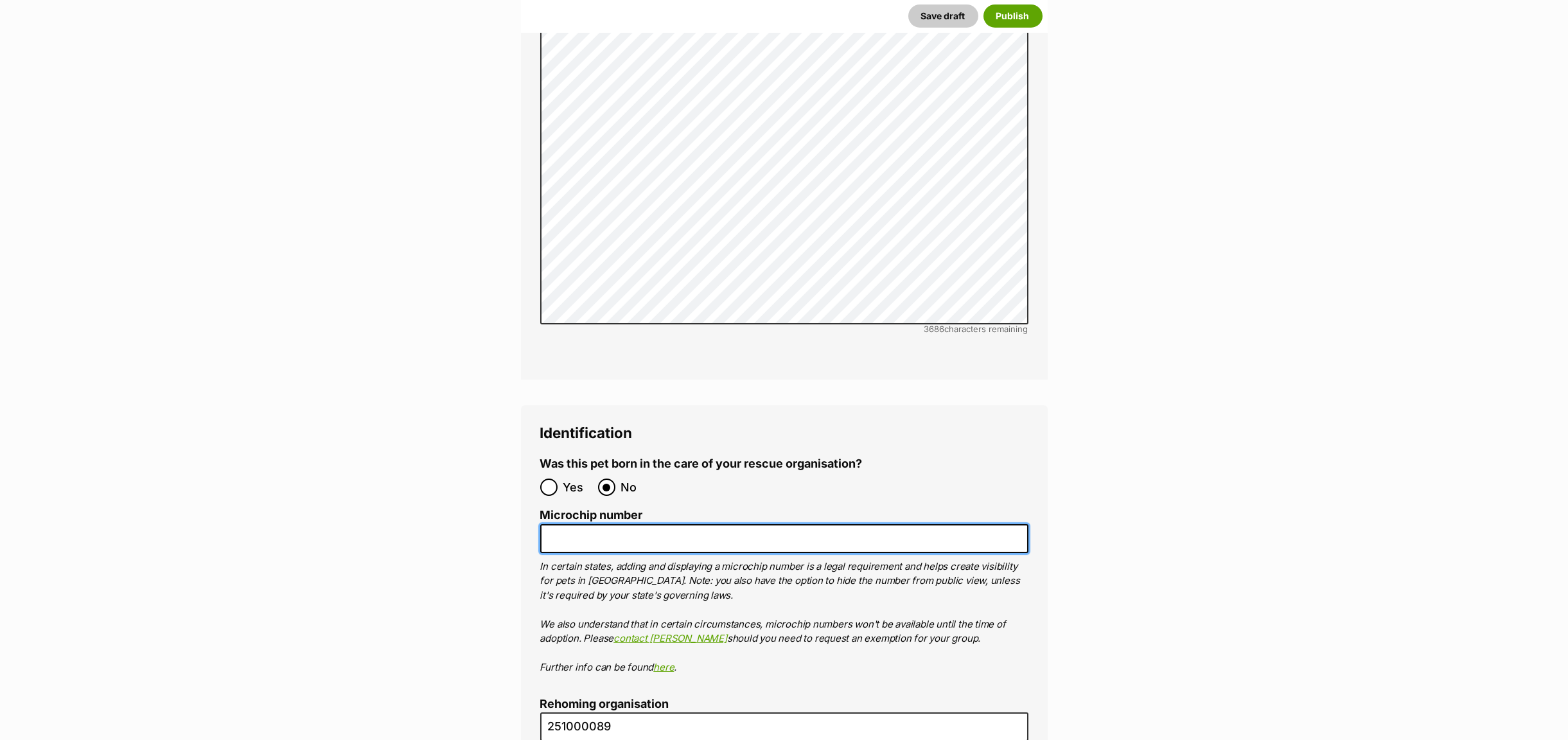
click at [559, 524] on input "Microchip number" at bounding box center [784, 538] width 488 height 29
paste input "991003003359813"
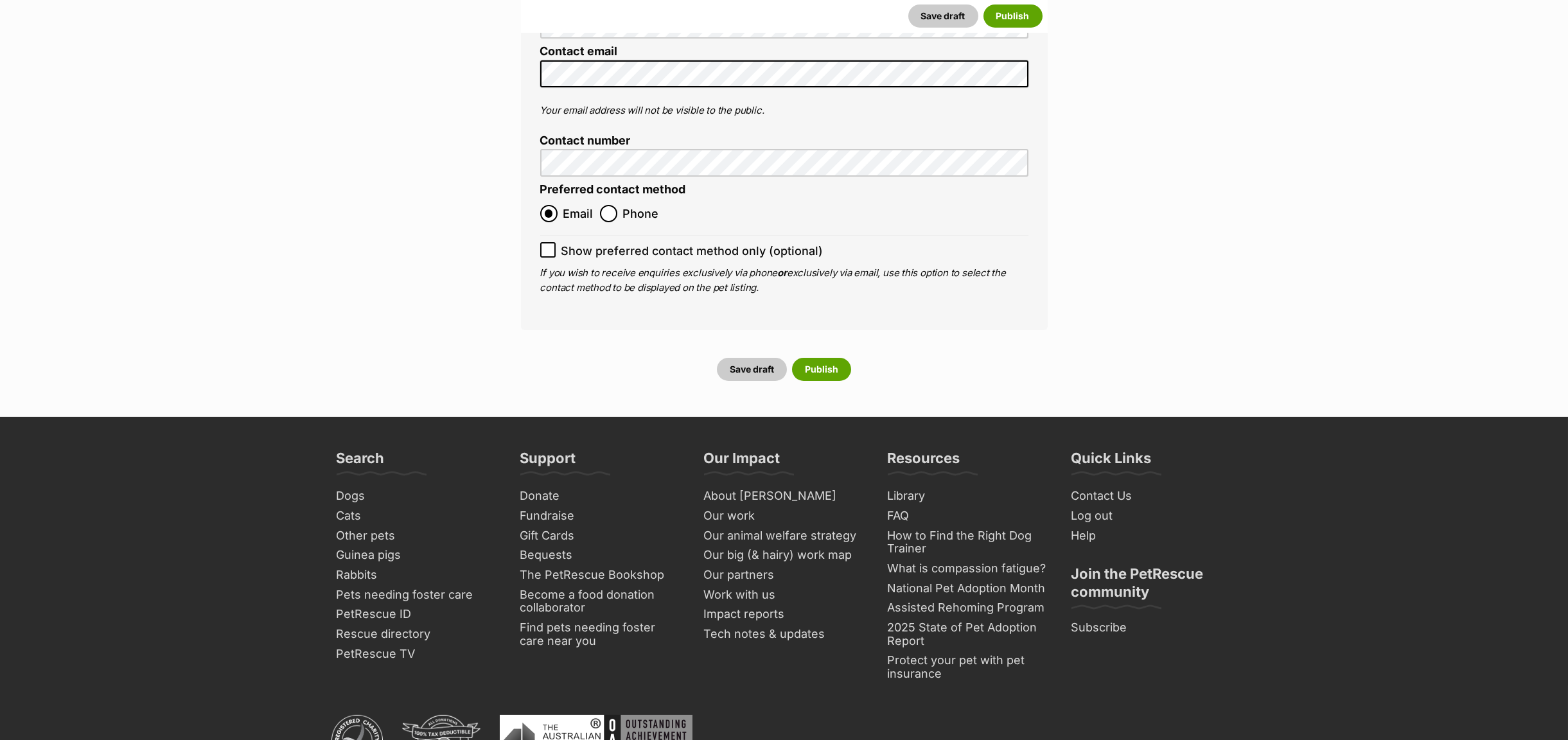
scroll to position [5029, 0]
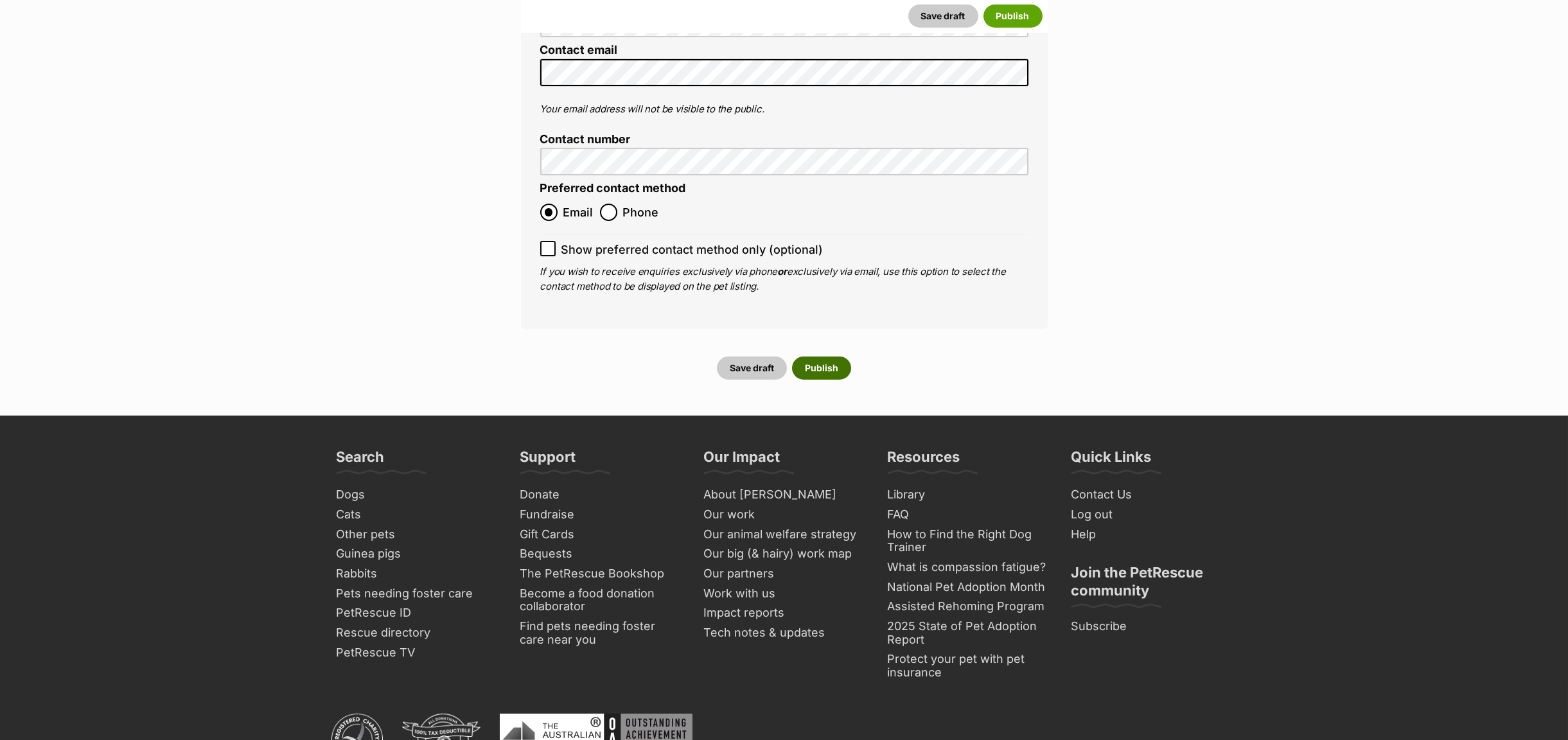
type input "991003003359813"
click at [826, 357] on button "Publish" at bounding box center [821, 368] width 59 height 23
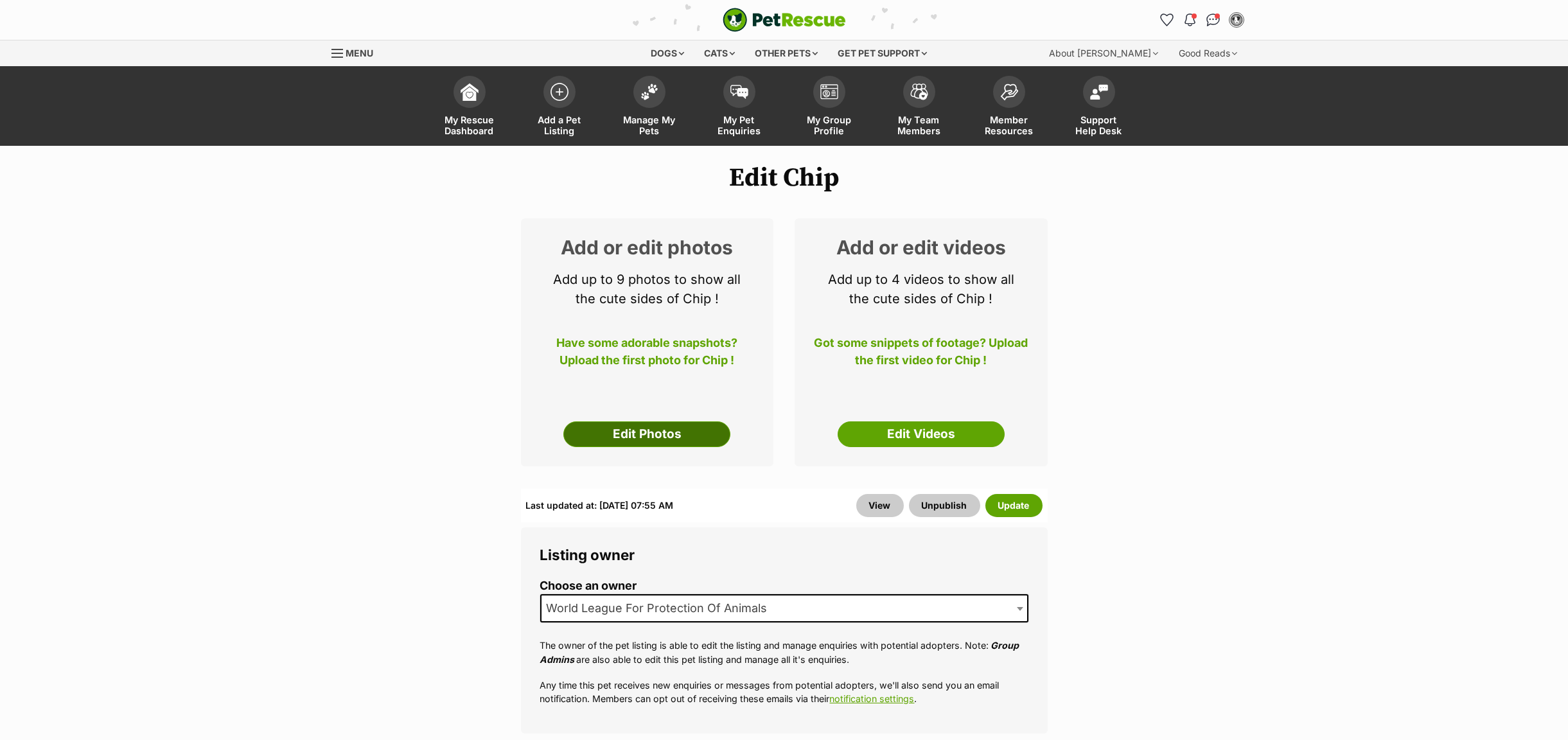
click at [658, 437] on link "Edit Photos" at bounding box center [647, 435] width 167 height 26
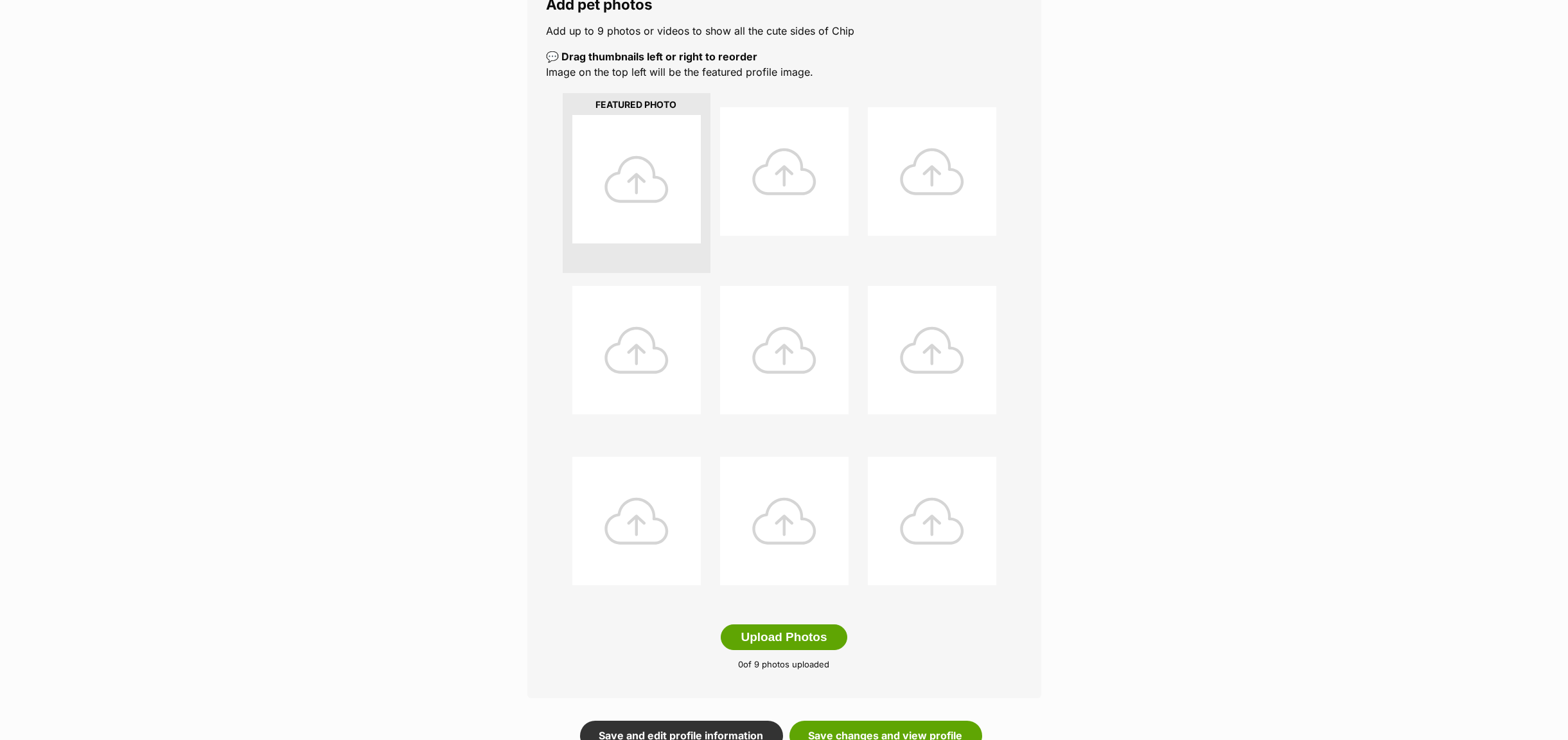
scroll to position [385, 0]
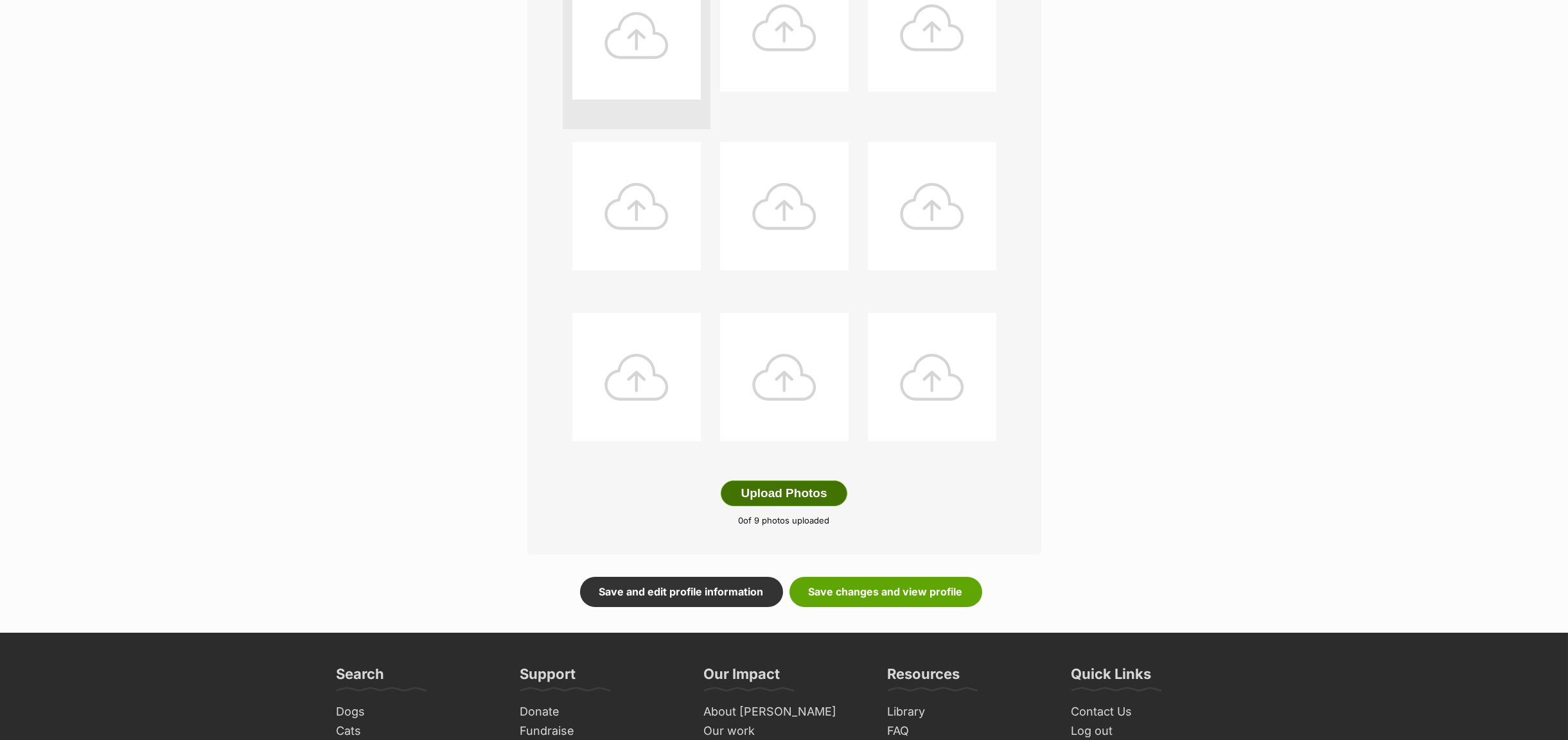
click at [777, 497] on button "Upload Photos" at bounding box center [783, 494] width 126 height 26
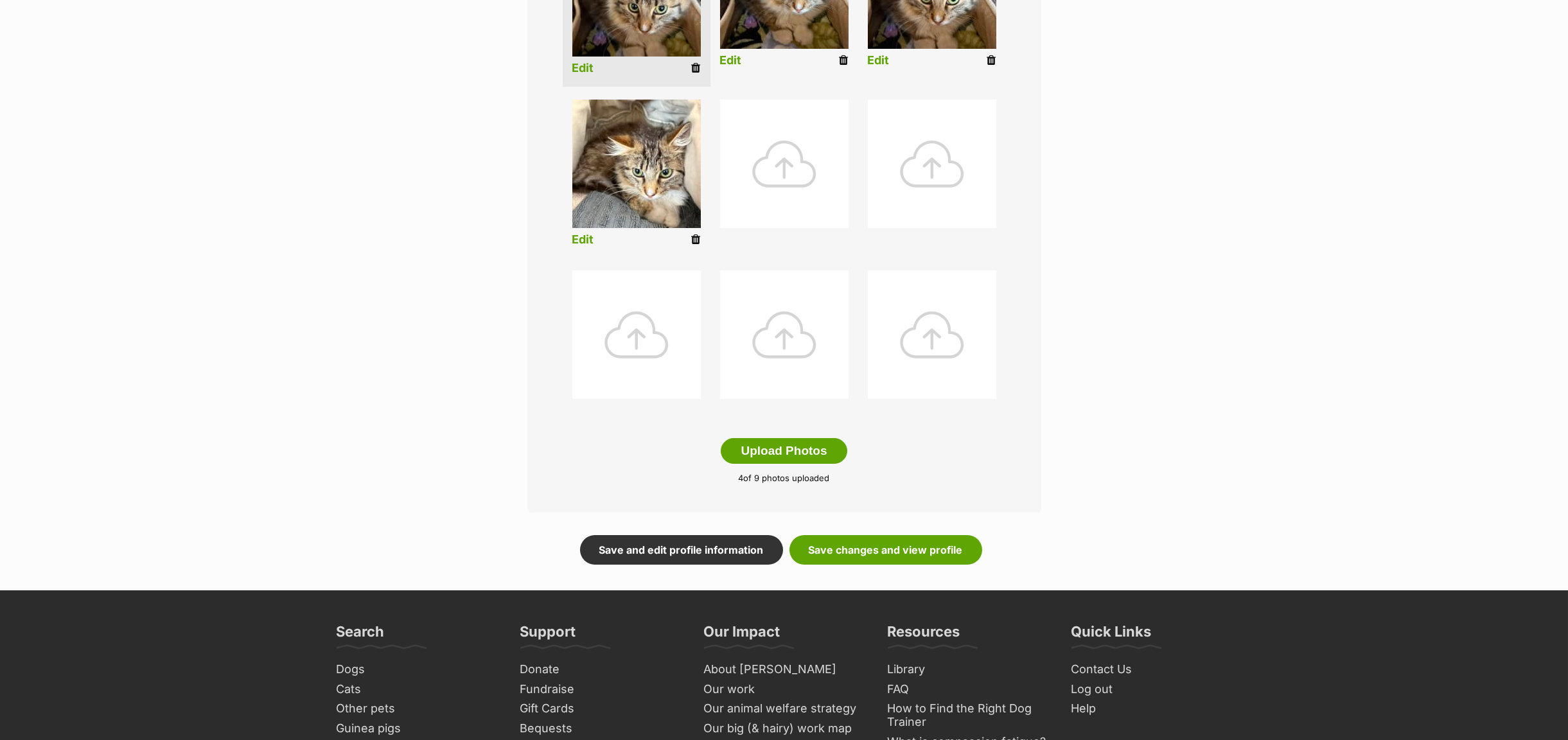
scroll to position [579, 0]
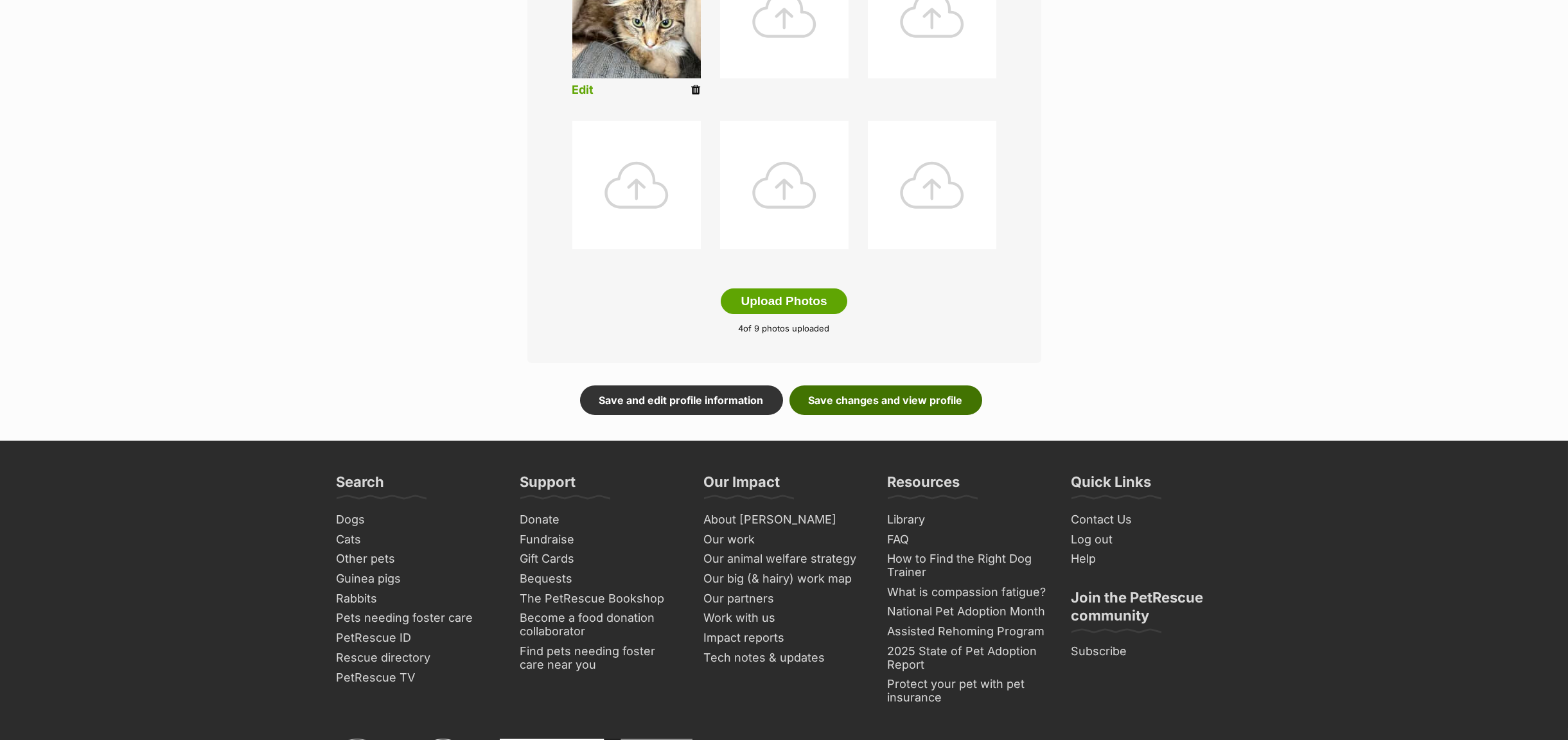
click at [866, 403] on link "Save changes and view profile" at bounding box center [885, 400] width 193 height 29
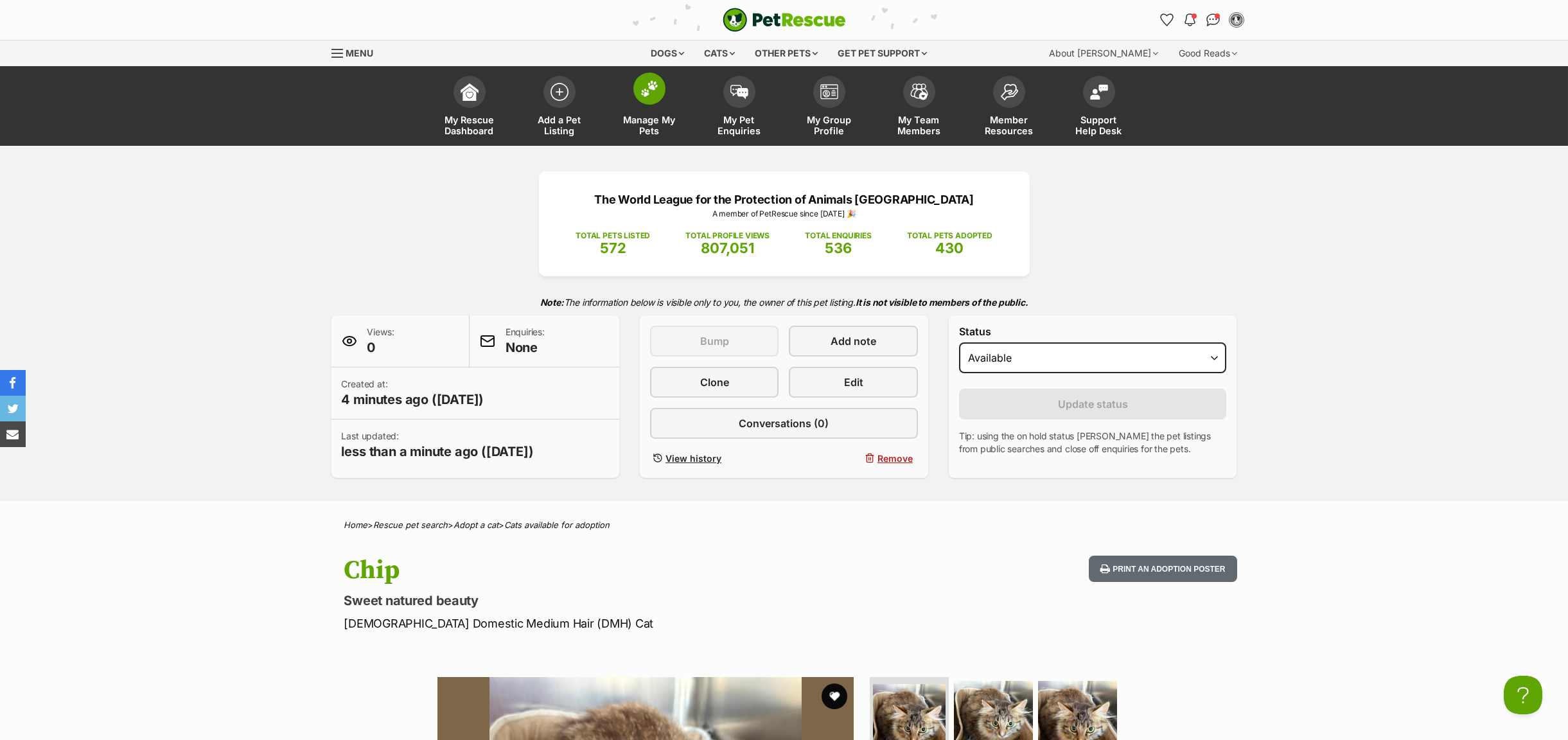
click at [655, 128] on span "Manage My Pets" at bounding box center [650, 125] width 58 height 22
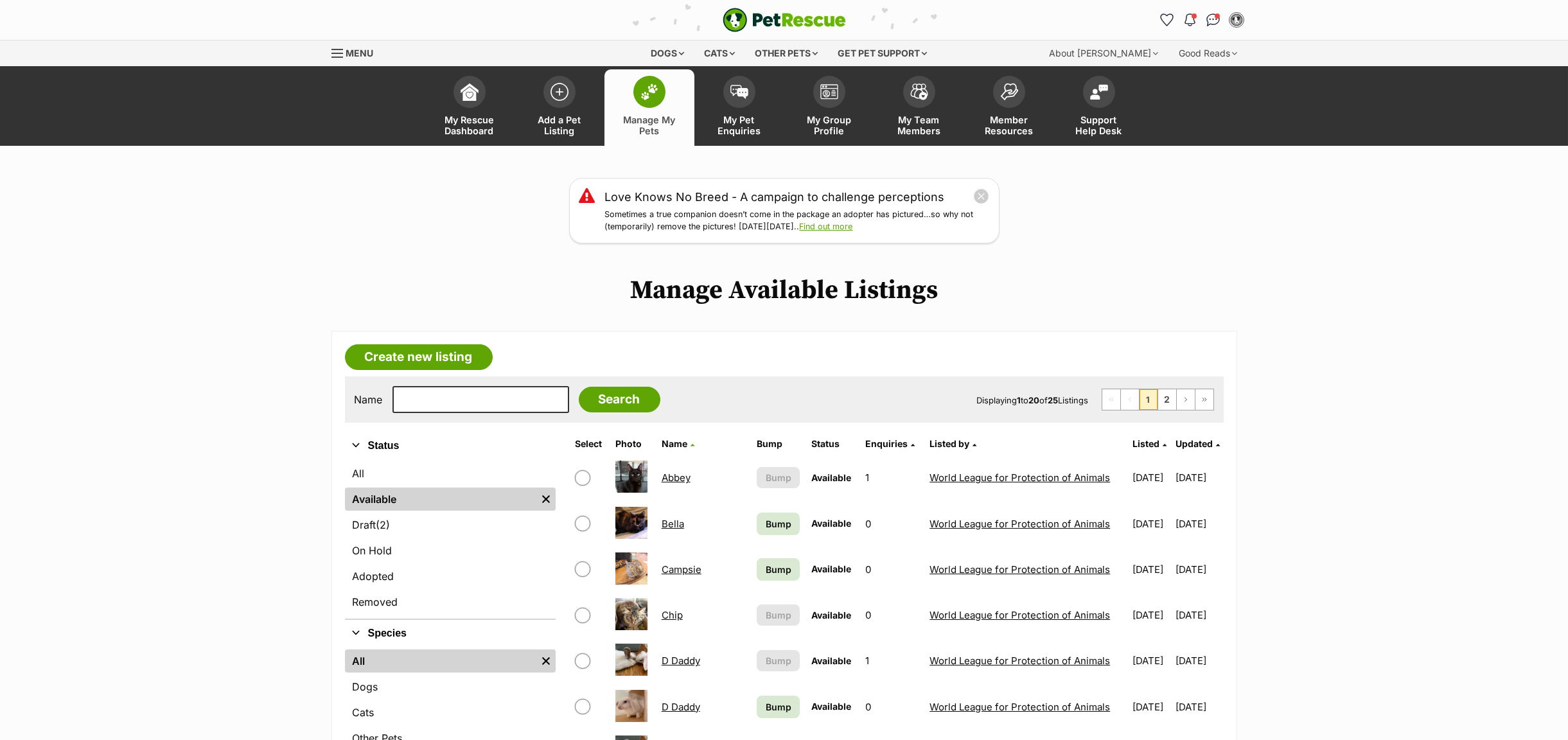
click at [670, 619] on link "Chip" at bounding box center [672, 615] width 21 height 12
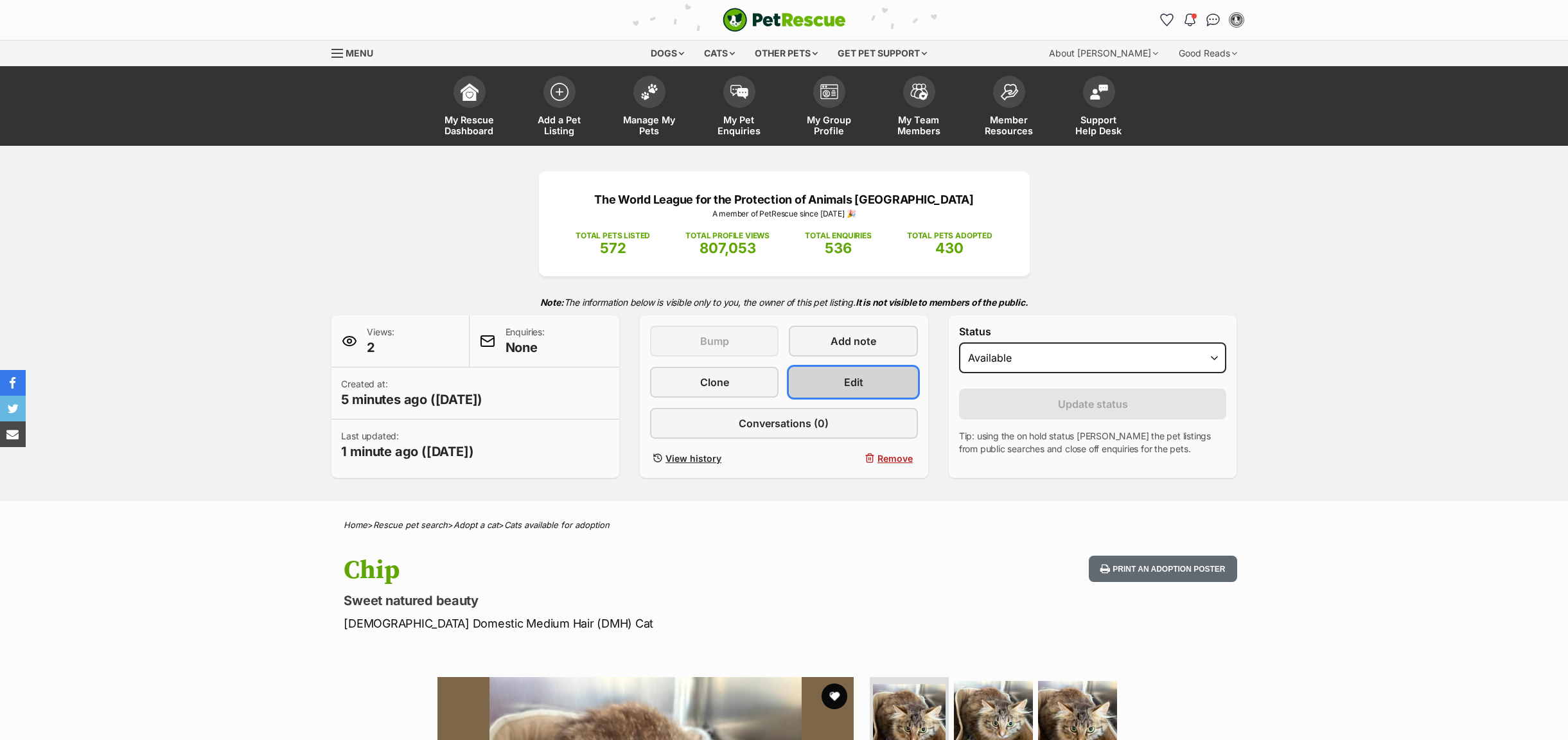
click at [879, 378] on link "Edit" at bounding box center [853, 383] width 128 height 31
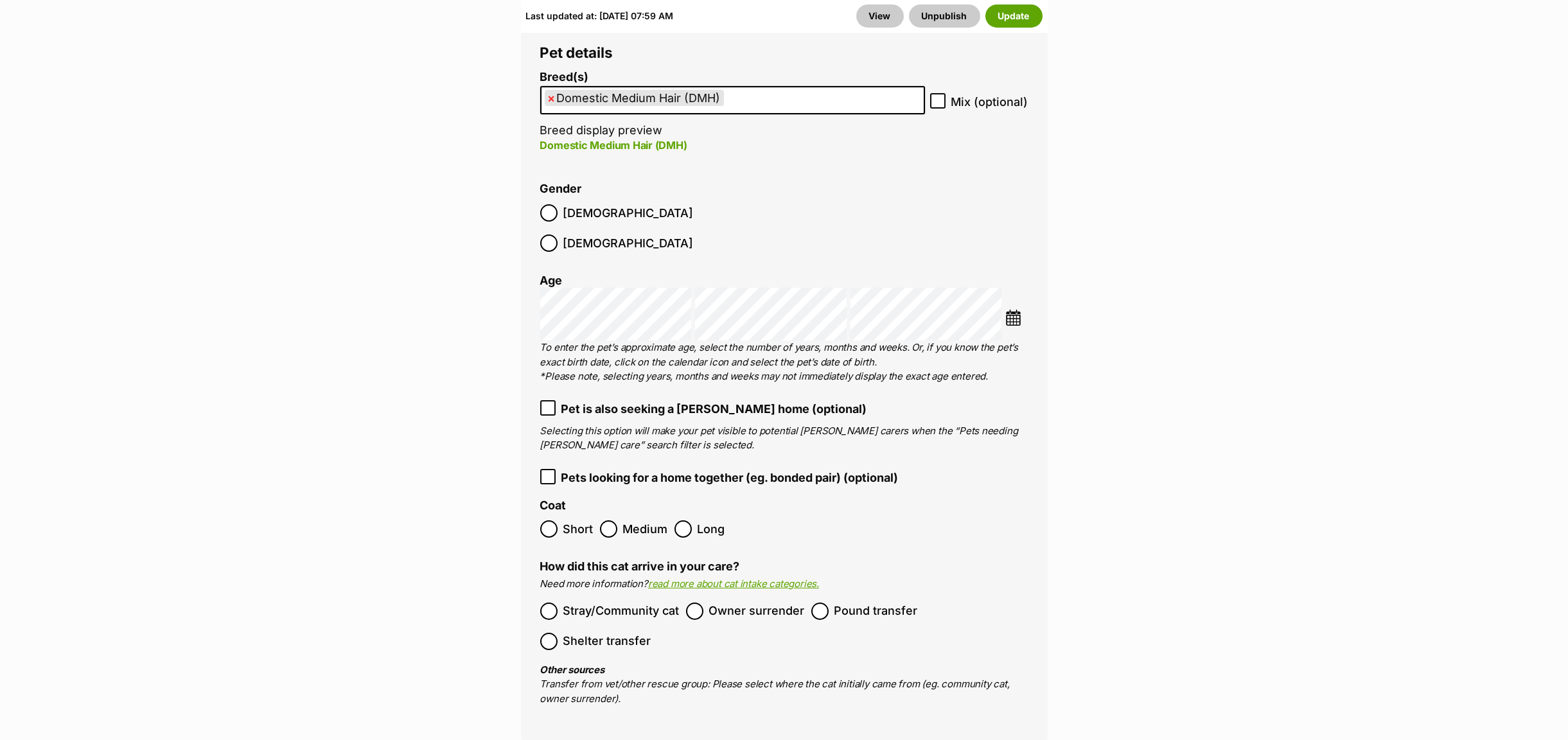
scroll to position [1831, 0]
click at [548, 403] on icon at bounding box center [547, 406] width 8 height 6
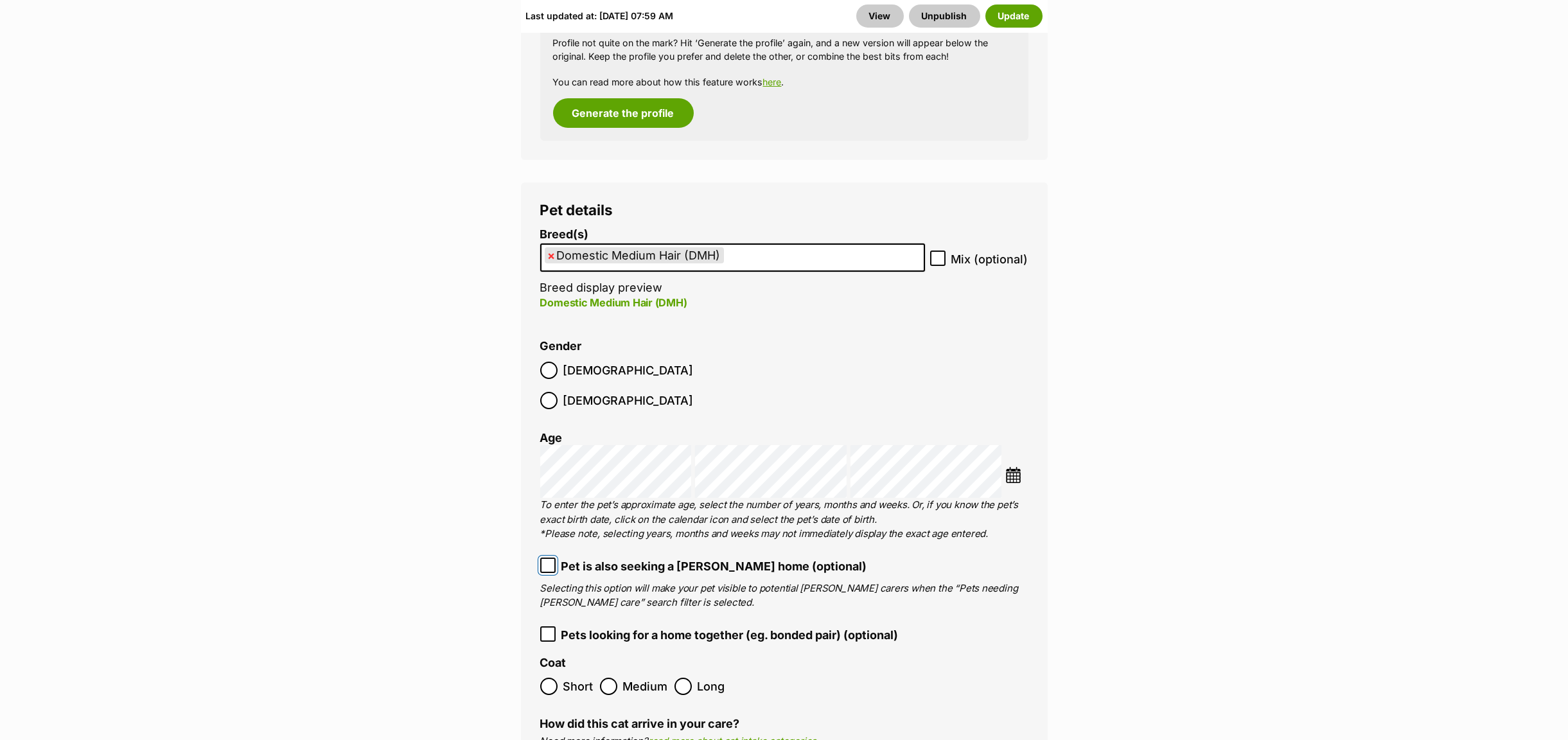
scroll to position [1542, 0]
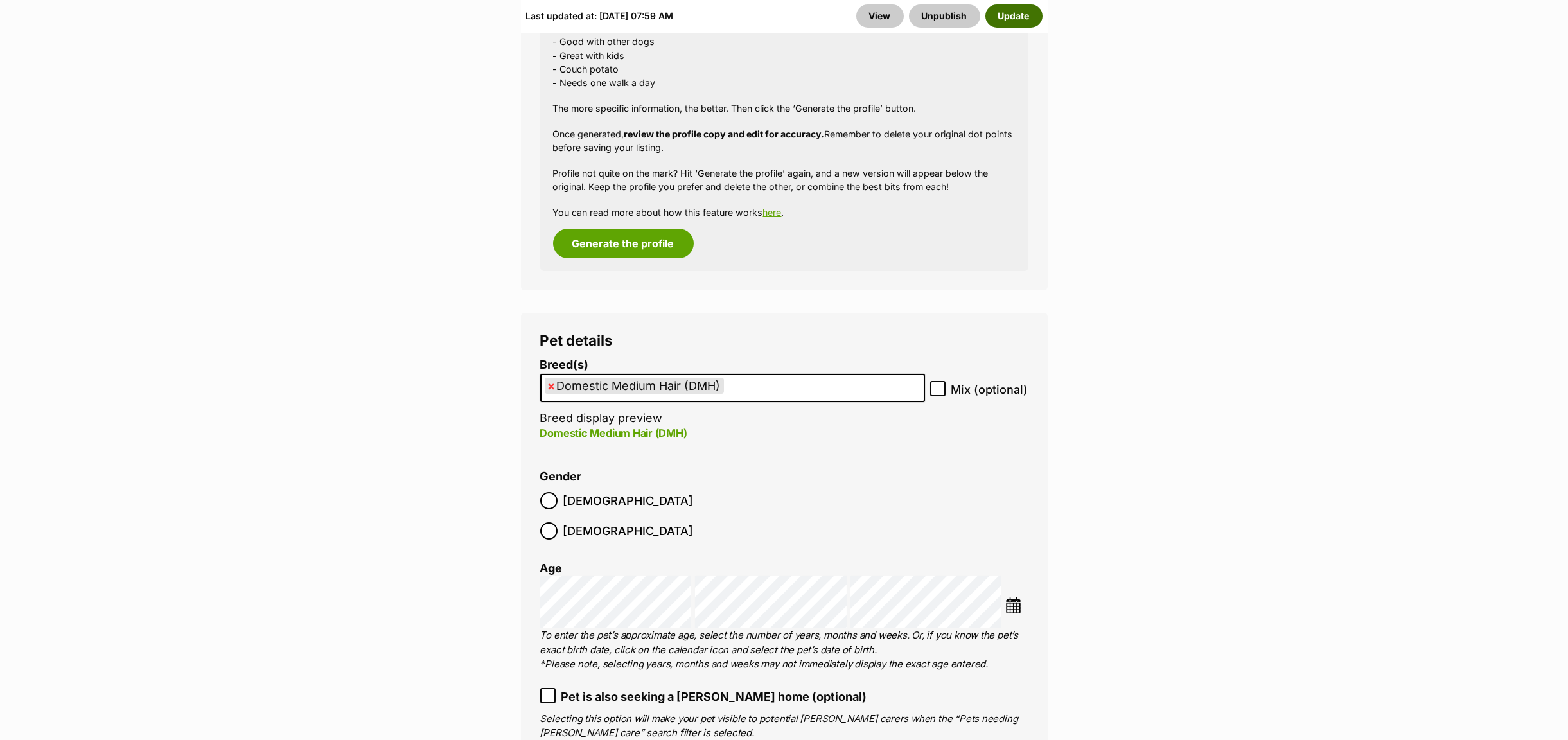
click at [1014, 14] on button "Update" at bounding box center [1014, 16] width 57 height 23
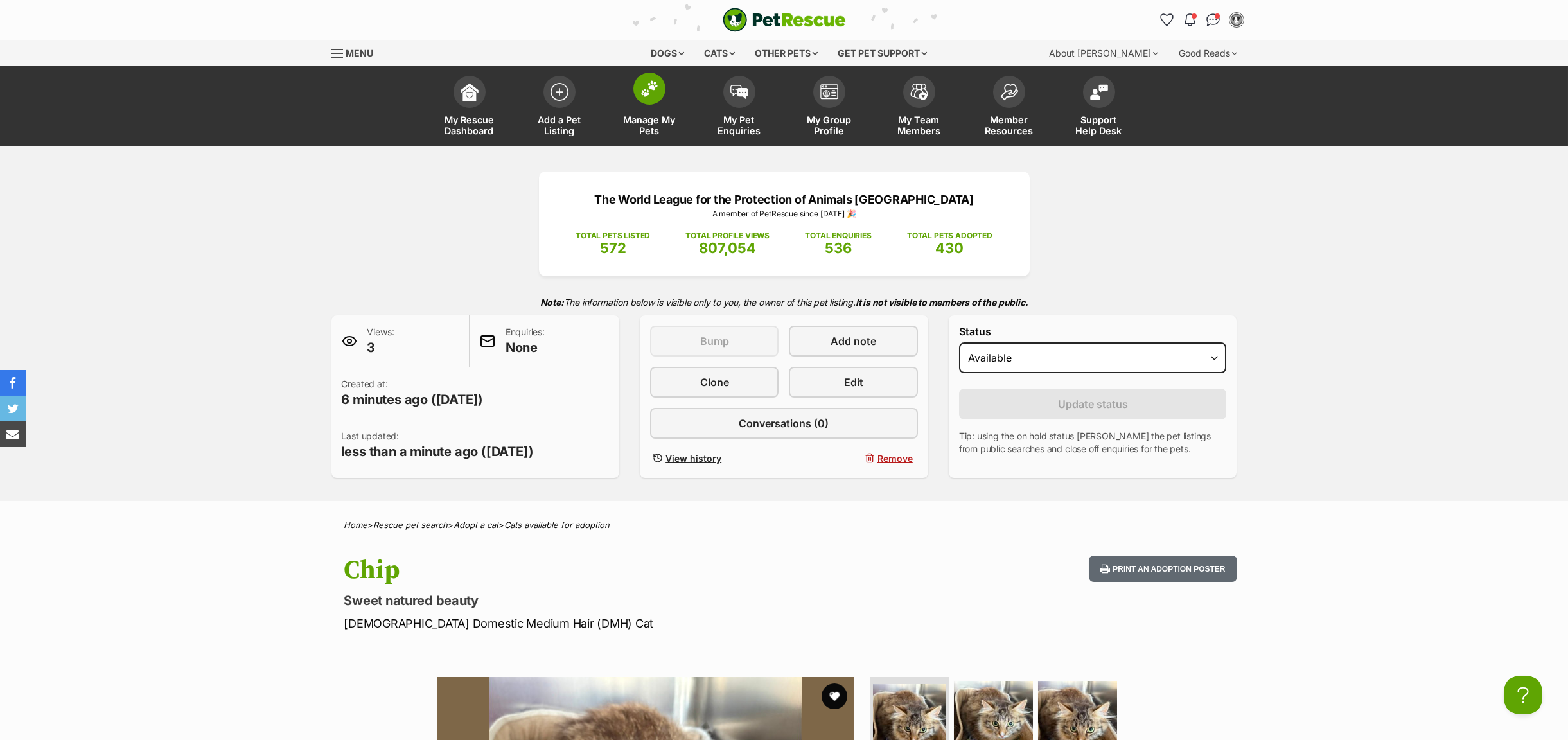
click at [655, 128] on span "Manage My Pets" at bounding box center [650, 125] width 58 height 22
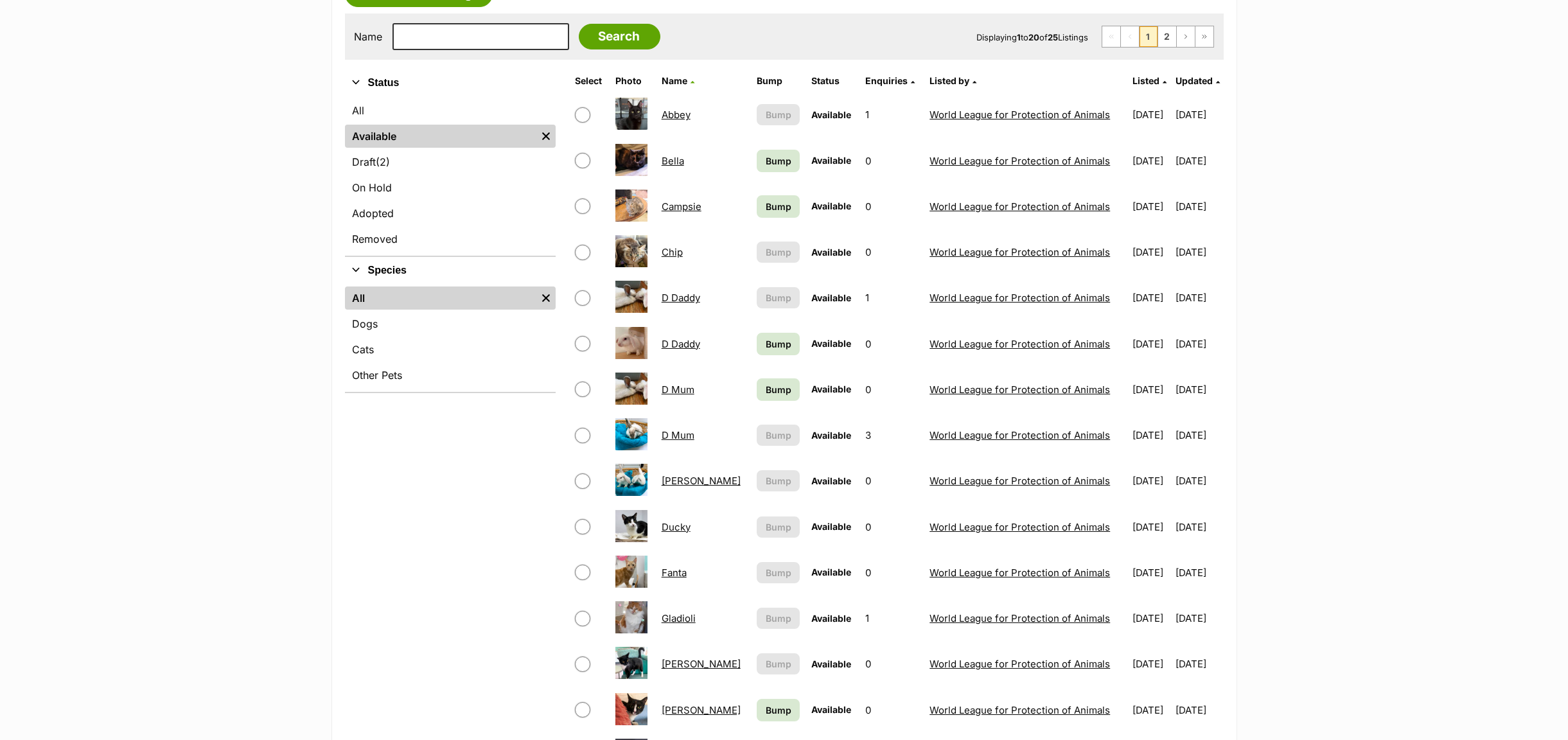
scroll to position [193, 0]
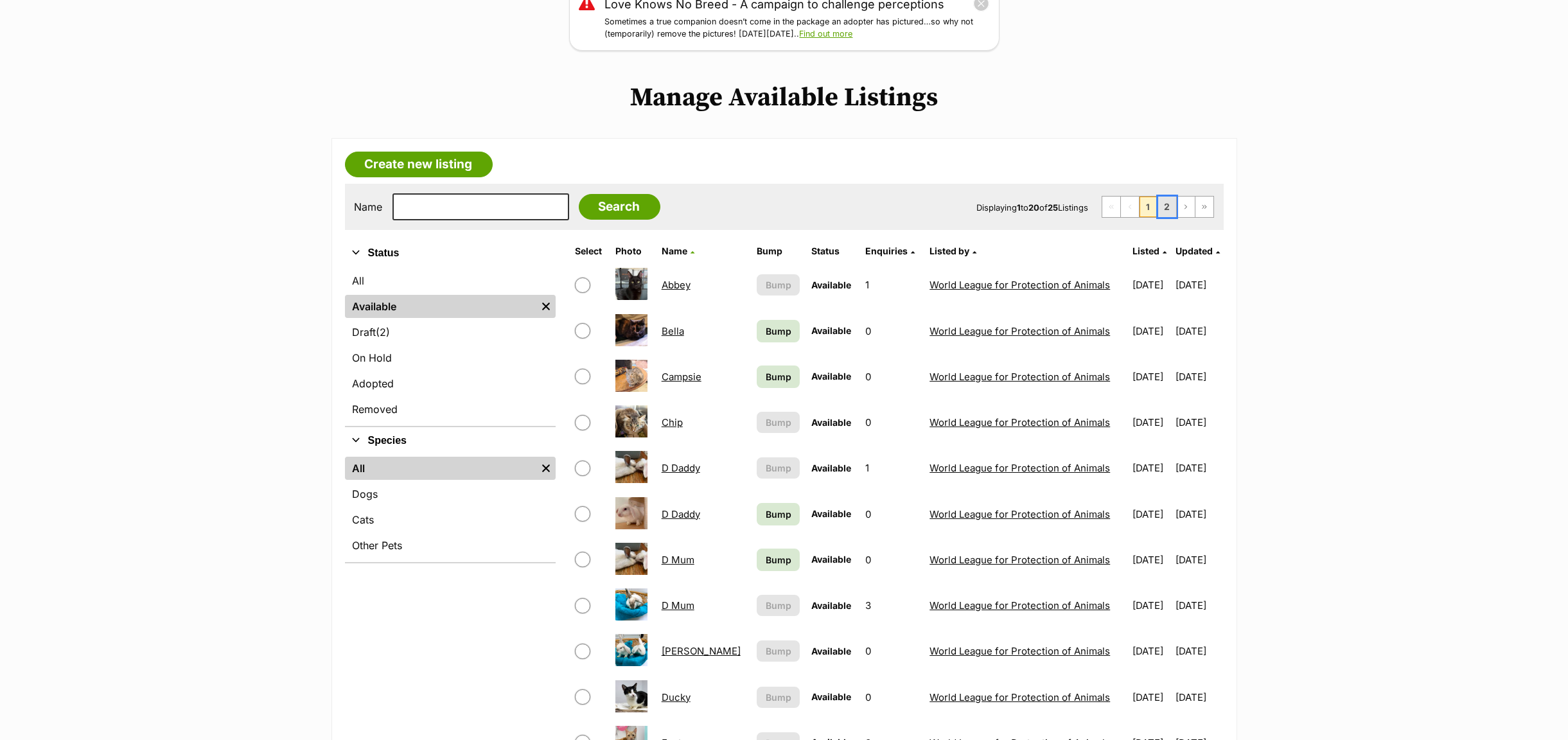
click at [1164, 212] on link "2" at bounding box center [1167, 207] width 18 height 21
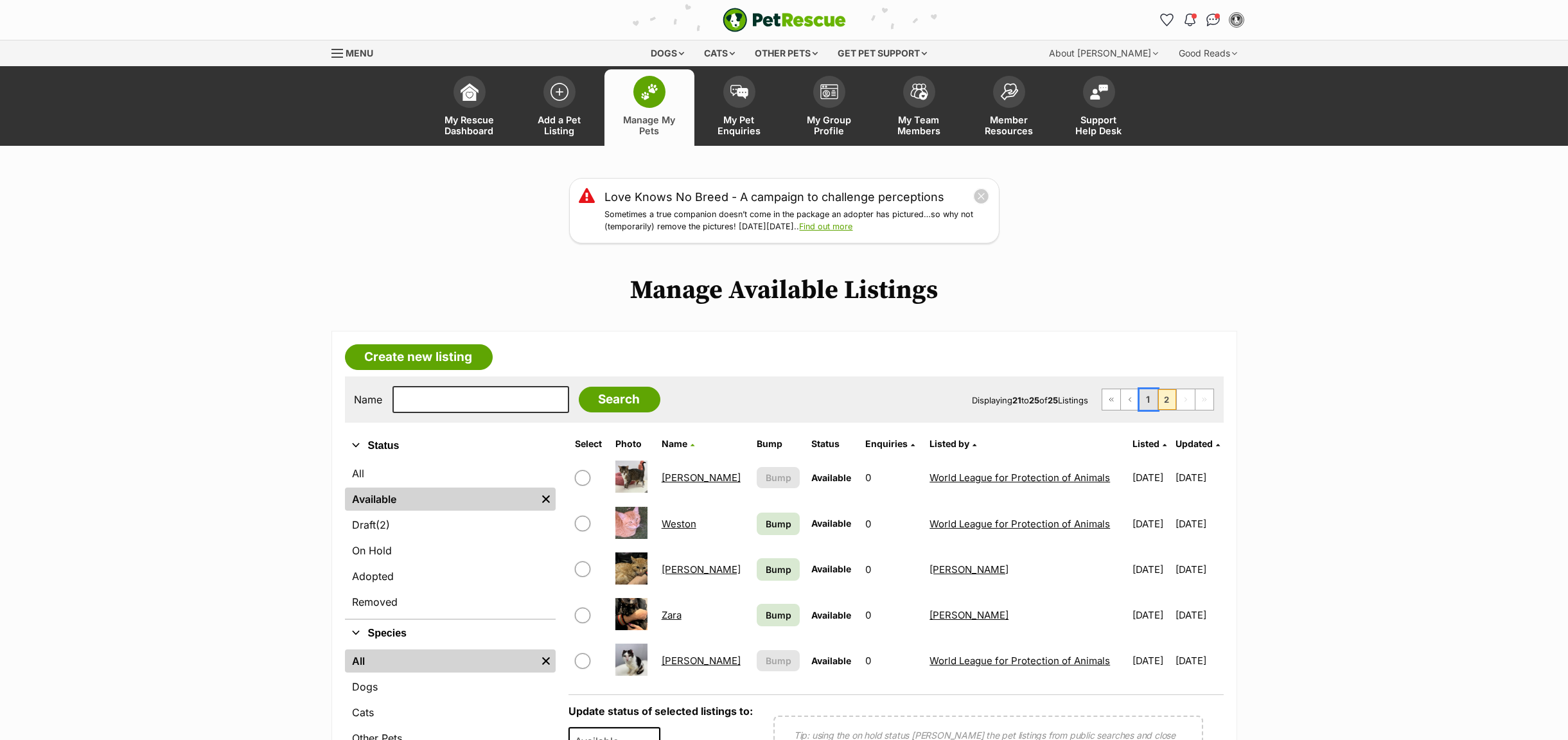
click at [1140, 405] on link "1" at bounding box center [1148, 400] width 18 height 21
